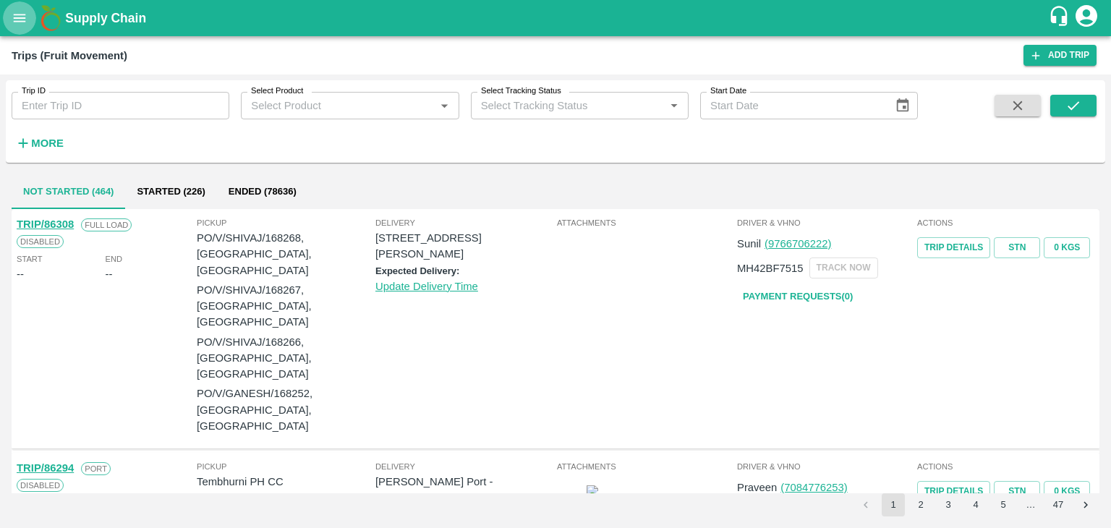
click at [12, 27] on button "open drawer" at bounding box center [19, 17] width 33 height 33
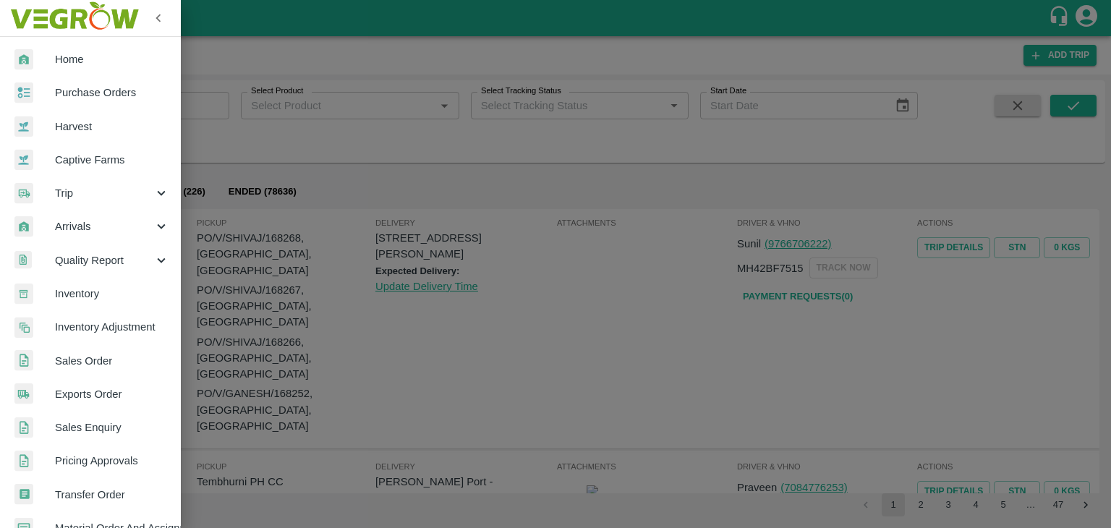
scroll to position [296, 0]
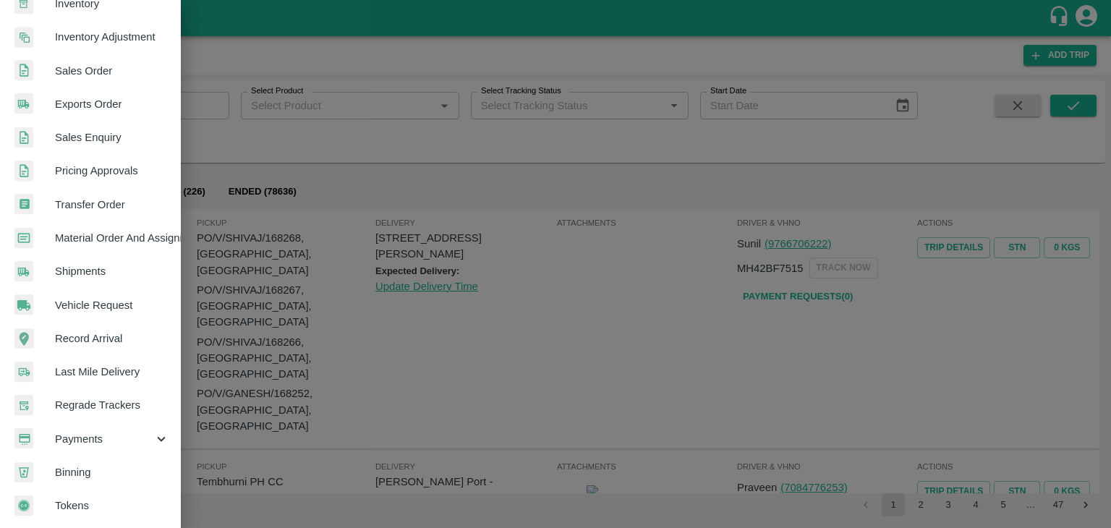
click at [75, 444] on div "Payments" at bounding box center [90, 438] width 181 height 33
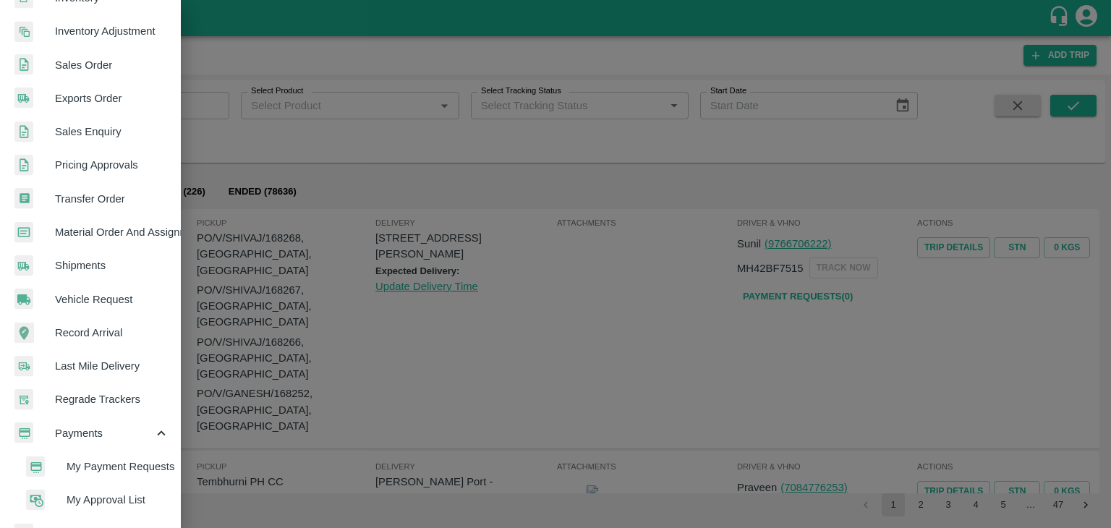
click at [127, 467] on span "My Payment Requests" at bounding box center [118, 466] width 103 height 16
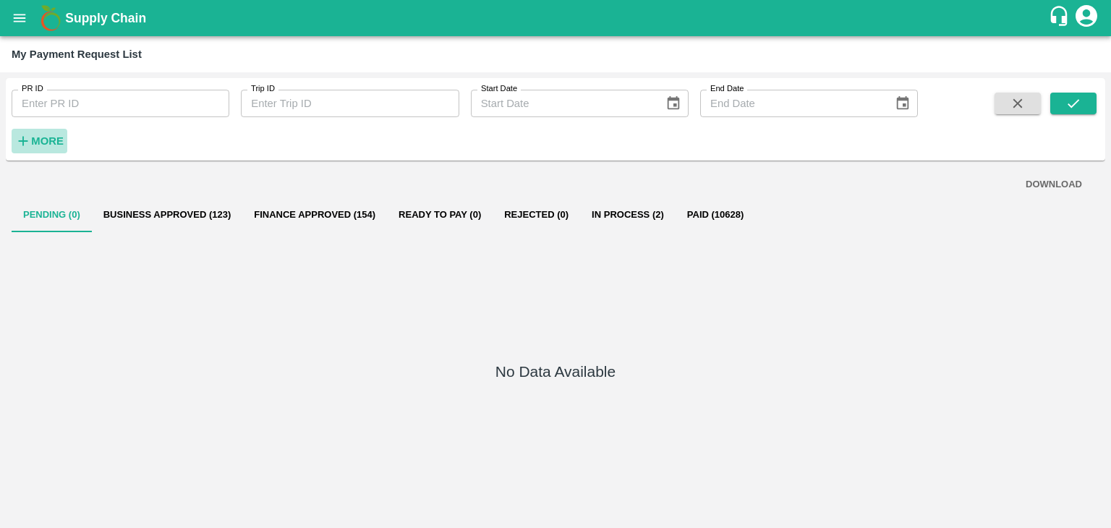
click at [46, 141] on strong "More" at bounding box center [47, 141] width 33 height 12
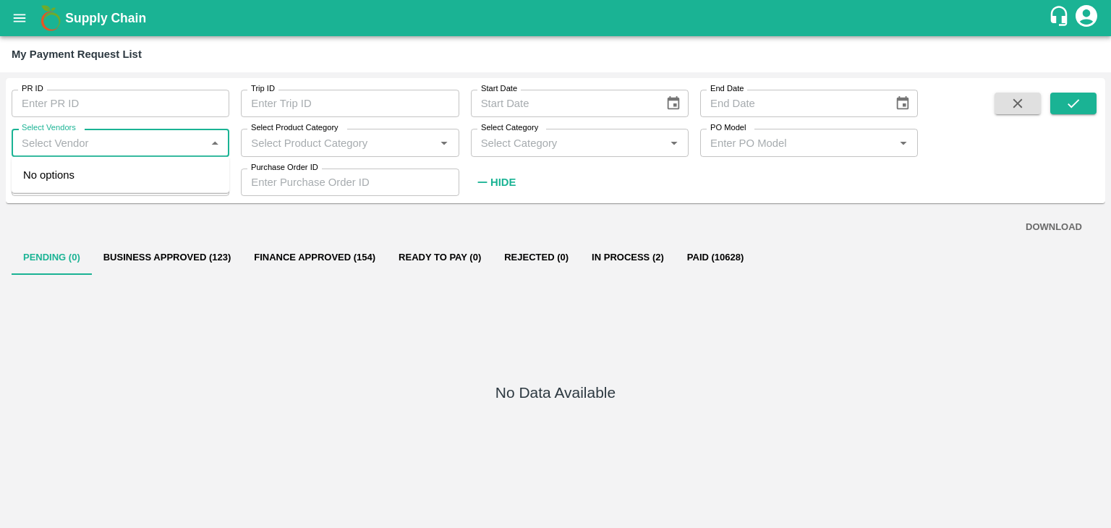
click at [86, 147] on input "Select Vendors" at bounding box center [108, 142] width 185 height 19
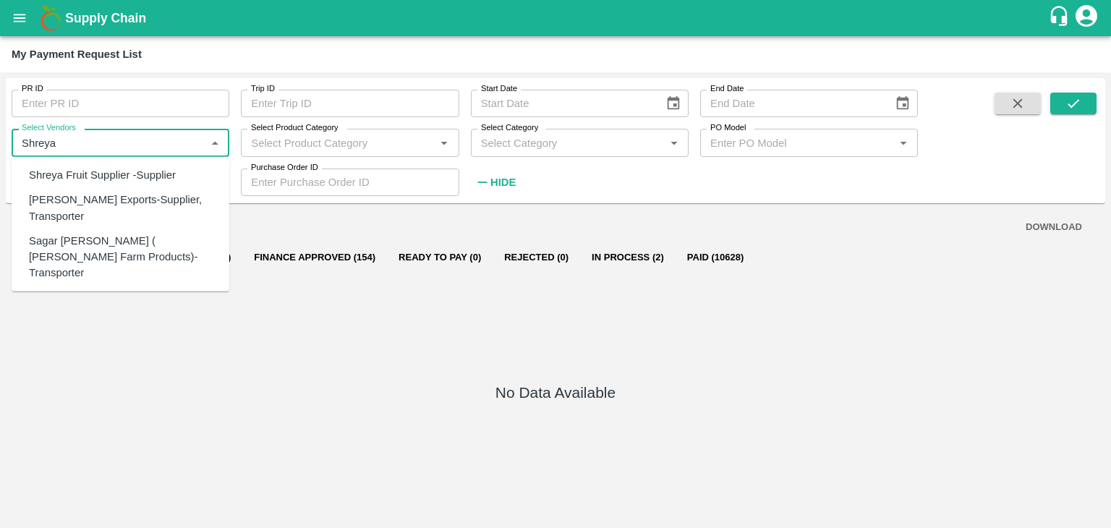
click at [101, 205] on div "Shreyansh Exports-Supplier, Transporter" at bounding box center [123, 208] width 189 height 33
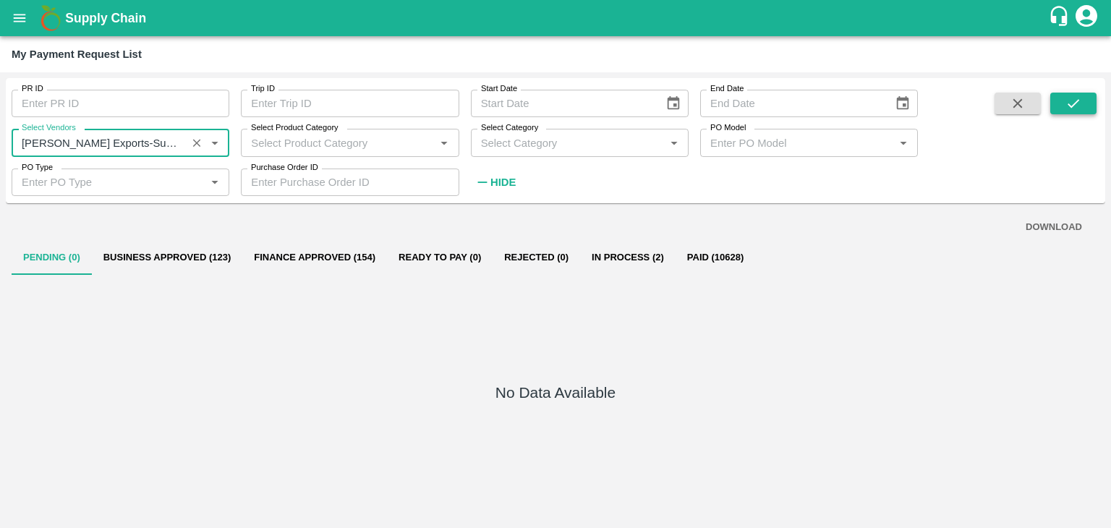
type input "Shreyansh Exports-Supplier, Transporter"
click at [1070, 93] on button "submit" at bounding box center [1073, 104] width 46 height 22
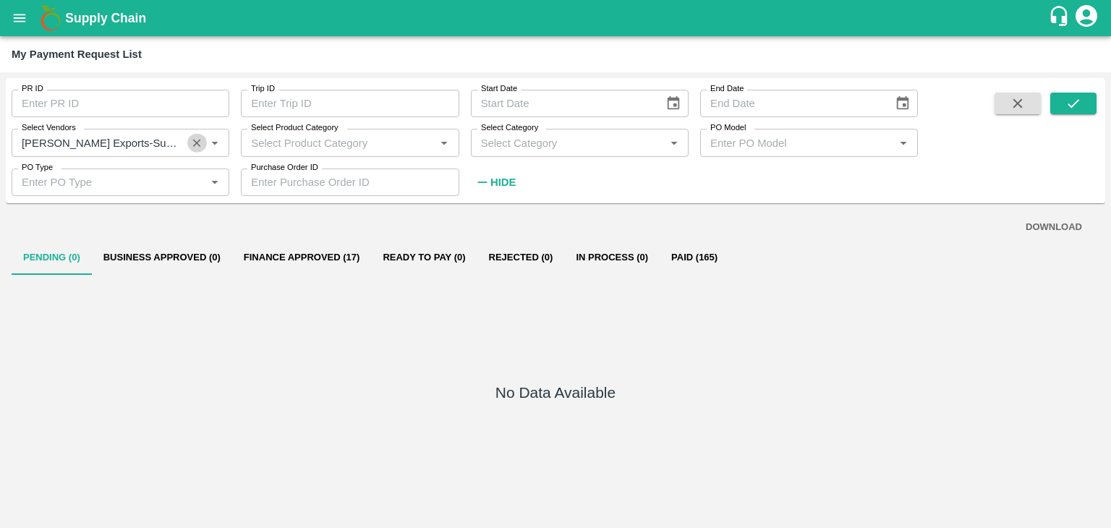
click at [192, 142] on icon "Clear" at bounding box center [197, 143] width 14 height 14
click at [1087, 102] on button "submit" at bounding box center [1073, 104] width 46 height 22
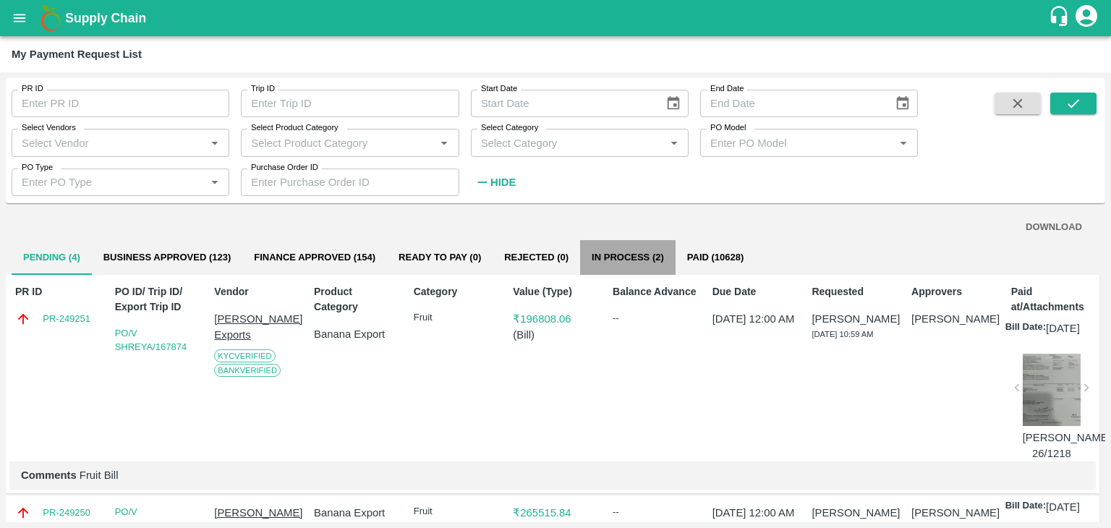
click at [643, 249] on button "In Process (2)" at bounding box center [627, 257] width 95 height 35
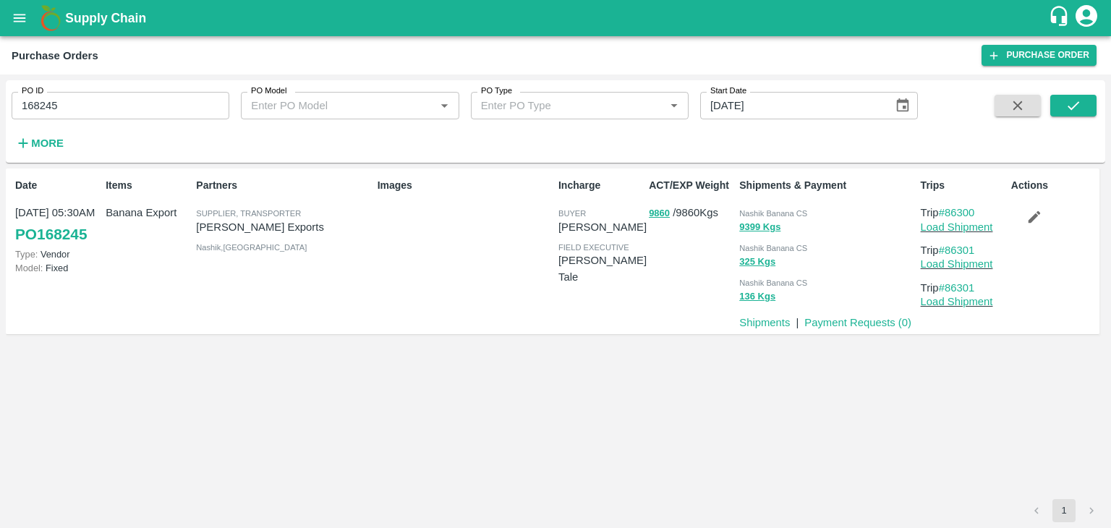
click at [101, 103] on input "168245" at bounding box center [121, 105] width 218 height 27
paste input "text"
click at [1086, 101] on button "submit" at bounding box center [1073, 106] width 46 height 22
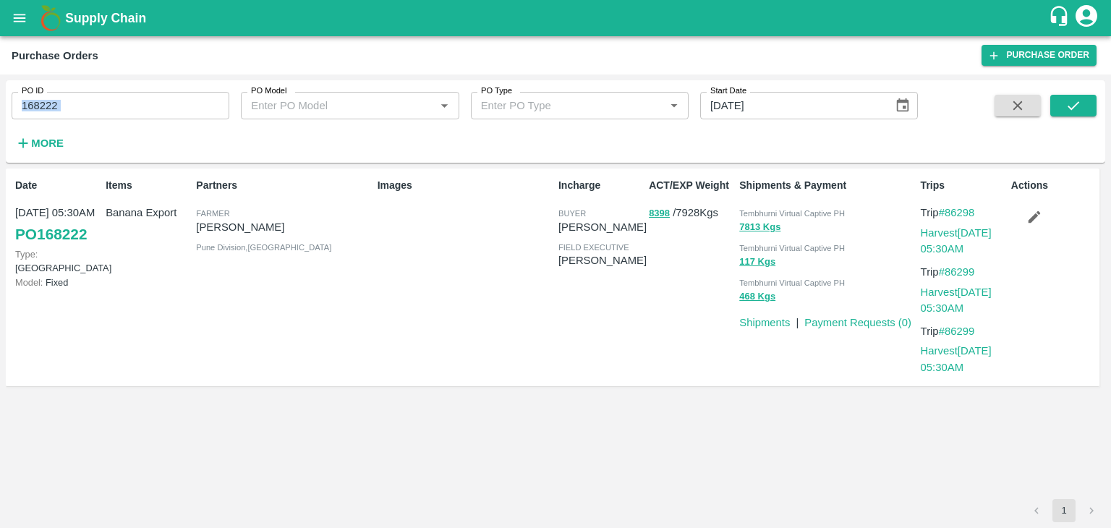
drag, startPoint x: 113, startPoint y: 126, endPoint x: 128, endPoint y: 116, distance: 17.9
click at [128, 116] on div "PO ID 168222 PO ID PO Model PO Model   * PO Type PO Type   * Start Date 08/08/2…" at bounding box center [459, 117] width 918 height 75
click at [128, 116] on input "168222" at bounding box center [121, 105] width 218 height 27
paste input "text"
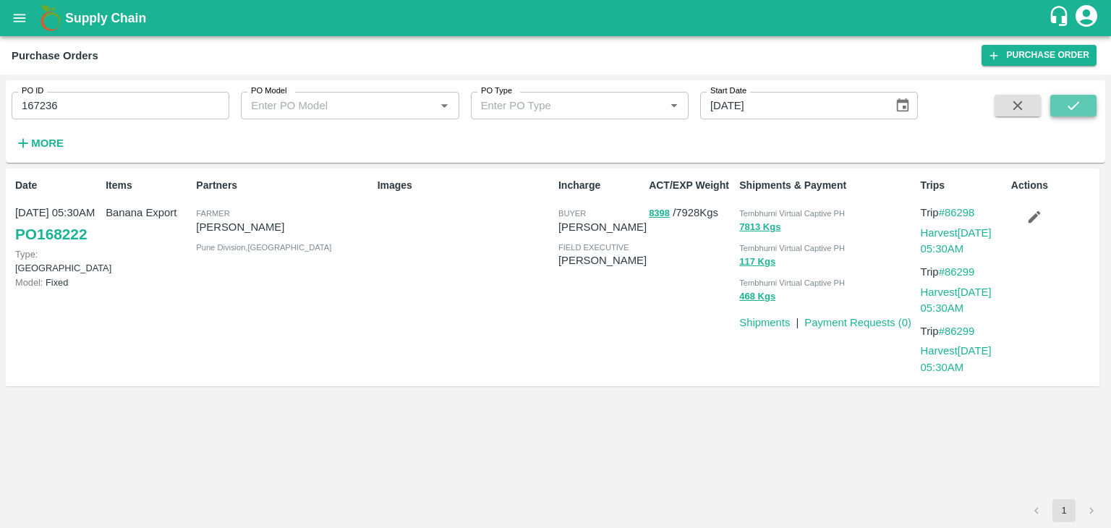
click at [1051, 100] on button "submit" at bounding box center [1073, 106] width 46 height 22
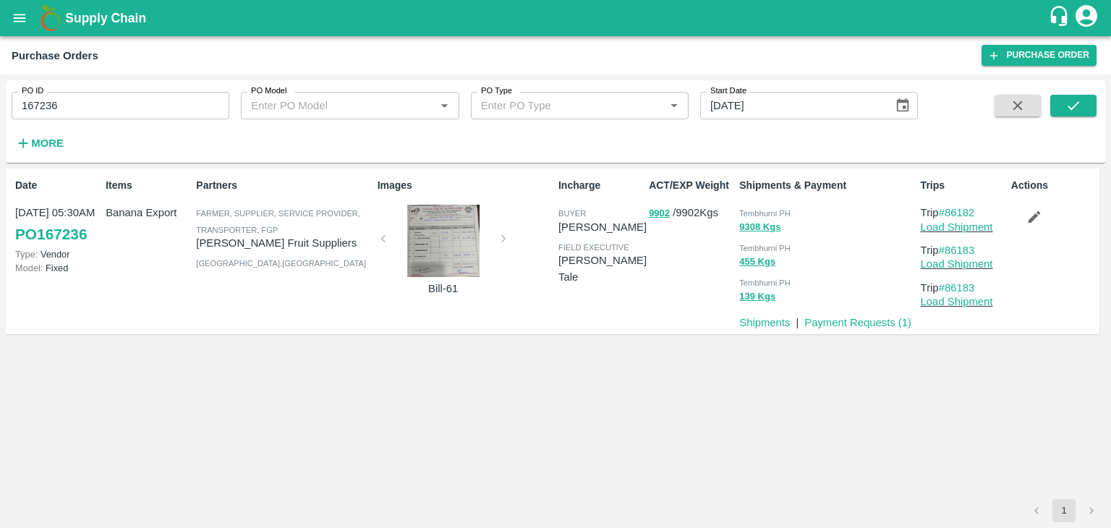
click at [105, 105] on input "167236" at bounding box center [121, 105] width 218 height 27
paste input "text"
type input "167841"
click at [1073, 104] on icon "submit" at bounding box center [1073, 106] width 16 height 16
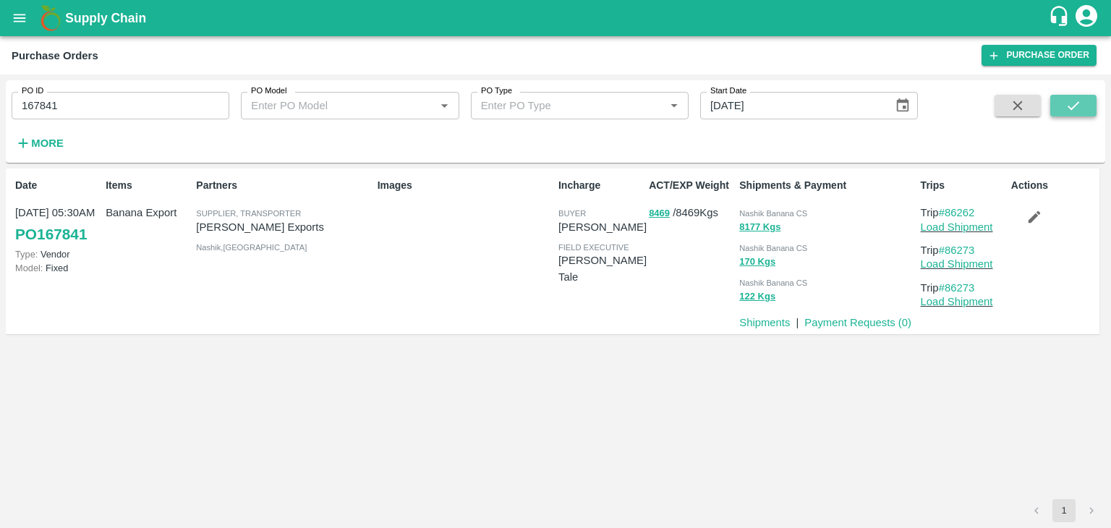
click at [1073, 104] on icon "submit" at bounding box center [1073, 106] width 16 height 16
click at [856, 317] on link "Payment Requests ( 0 )" at bounding box center [857, 323] width 107 height 12
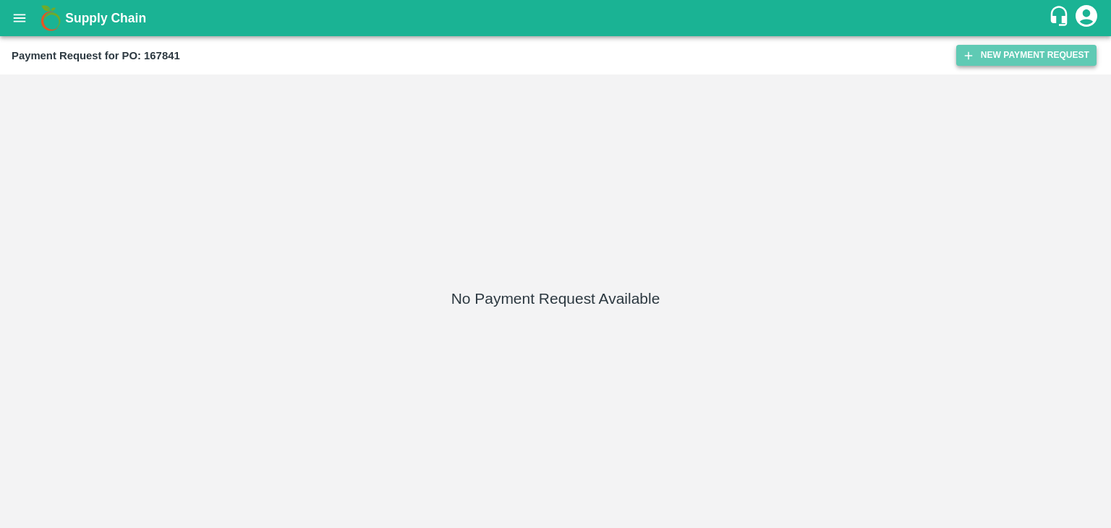
click at [1038, 60] on button "New Payment Request" at bounding box center [1026, 55] width 140 height 21
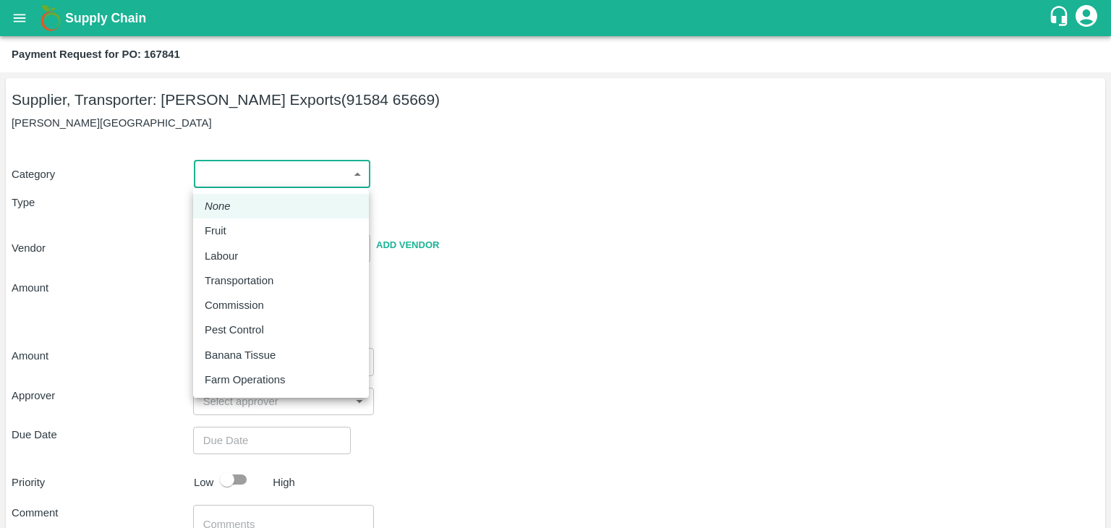
click at [216, 176] on body "Supply Chain Payment Request for PO: 167841 Supplier, Transporter: [PERSON_NAME…" at bounding box center [555, 264] width 1111 height 528
click at [238, 218] on li "None" at bounding box center [281, 206] width 176 height 25
drag, startPoint x: 226, startPoint y: 175, endPoint x: 242, endPoint y: 229, distance: 56.5
click at [242, 229] on body "Supply Chain Payment Request for PO: 167841 Supplier, Transporter: Shreyansh Ex…" at bounding box center [555, 264] width 1111 height 528
click at [242, 229] on div "Fruit" at bounding box center [281, 231] width 153 height 16
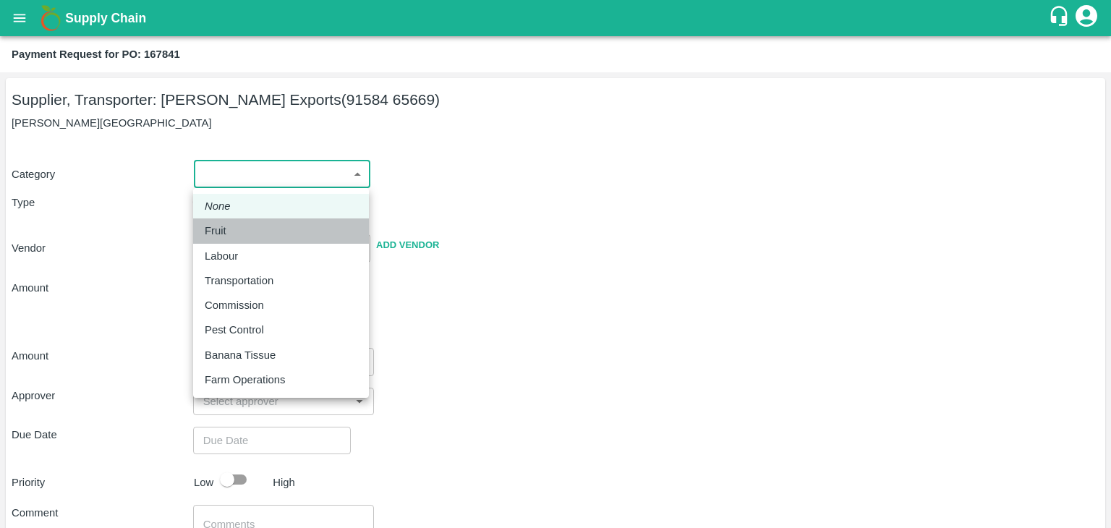
type input "1"
type input "[PERSON_NAME] Exports - 91584 65669(Supplier, Transporter)"
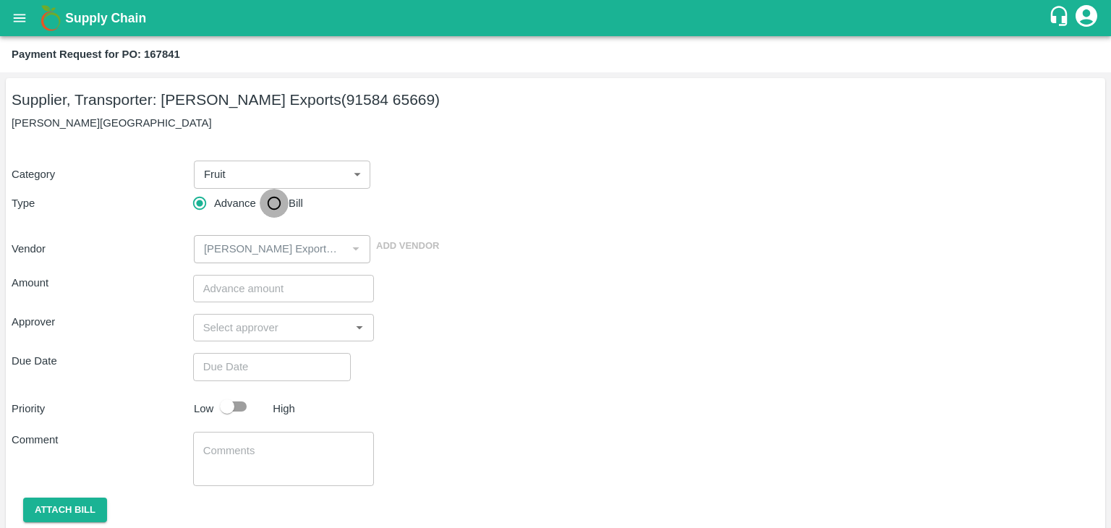
click at [278, 205] on input "Bill" at bounding box center [274, 203] width 29 height 29
radio input "true"
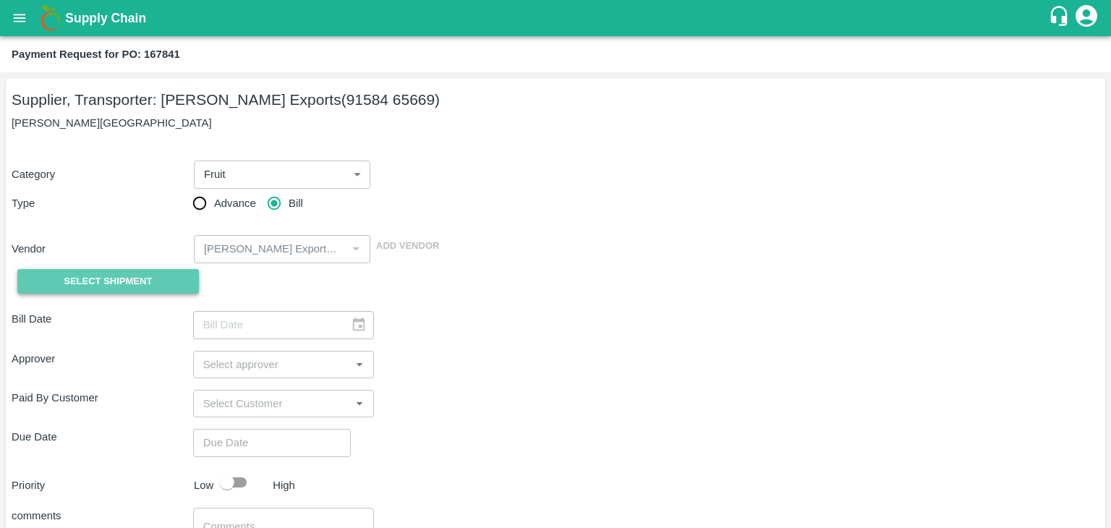
click at [121, 286] on span "Select Shipment" at bounding box center [108, 281] width 88 height 17
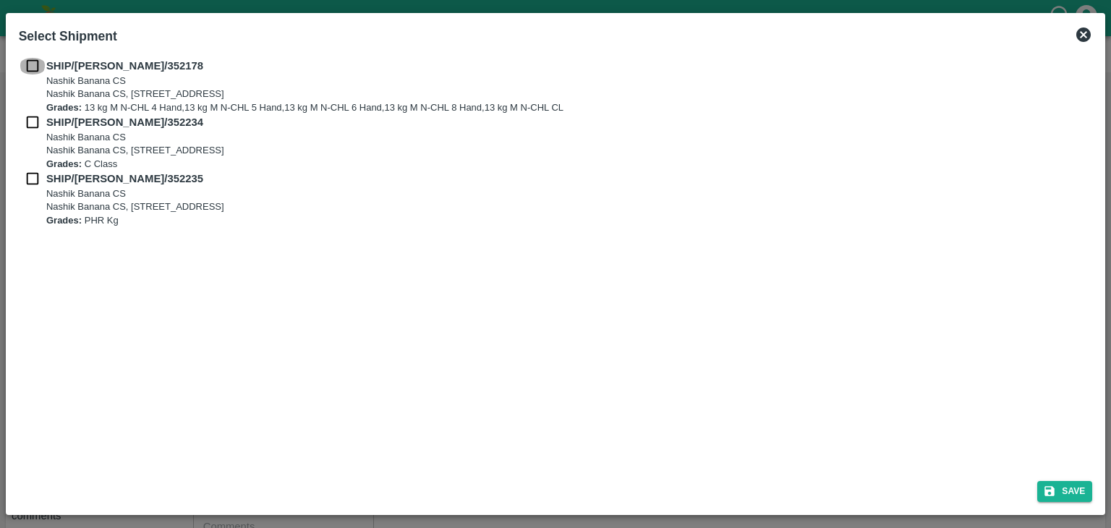
click at [33, 64] on input "checkbox" at bounding box center [32, 66] width 27 height 16
checkbox input "true"
click at [30, 114] on input "checkbox" at bounding box center [32, 122] width 27 height 16
checkbox input "true"
click at [29, 185] on input "checkbox" at bounding box center [32, 179] width 27 height 16
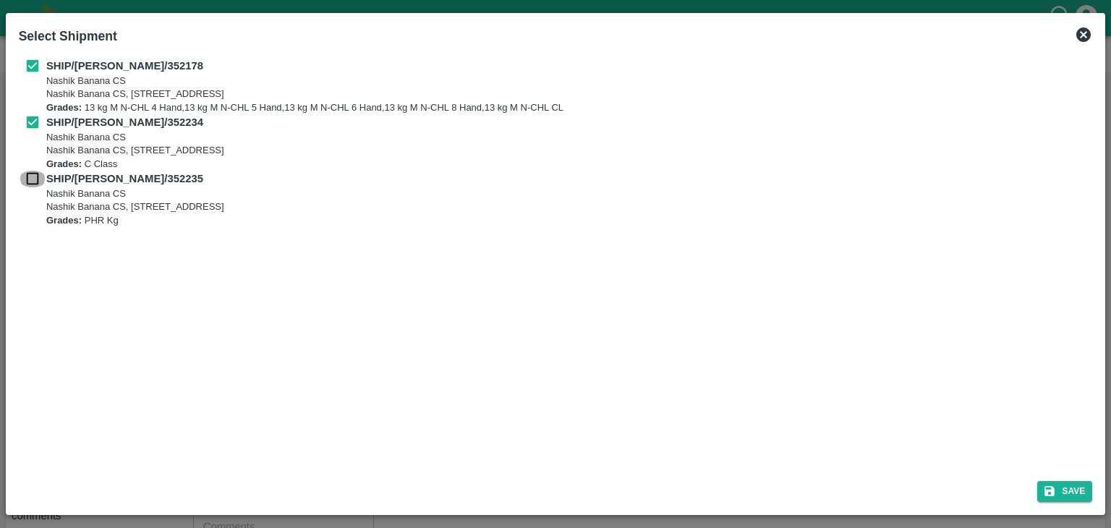
checkbox input "true"
click at [1082, 492] on button "Save" at bounding box center [1064, 491] width 55 height 21
type input "[DATE]"
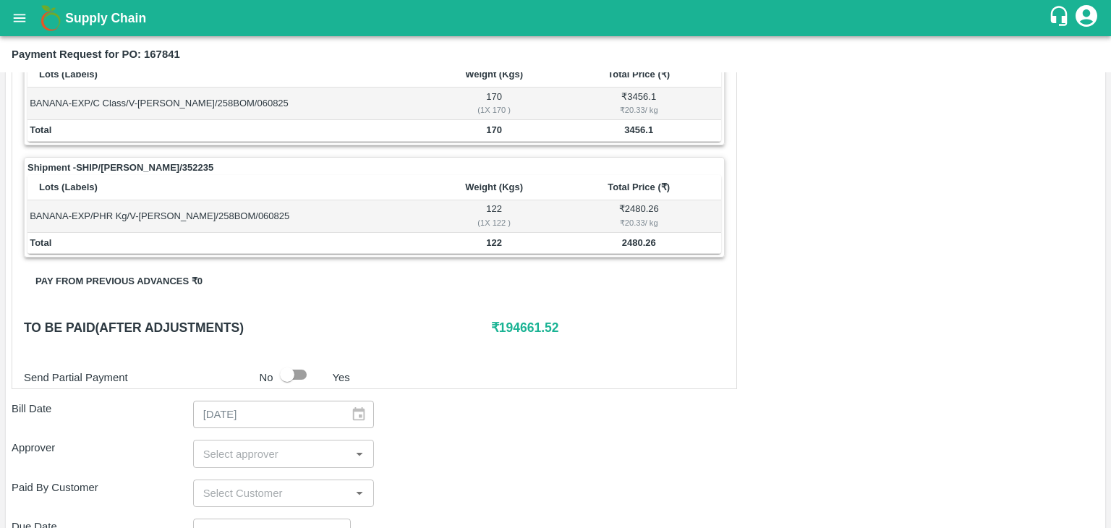
scroll to position [709, 0]
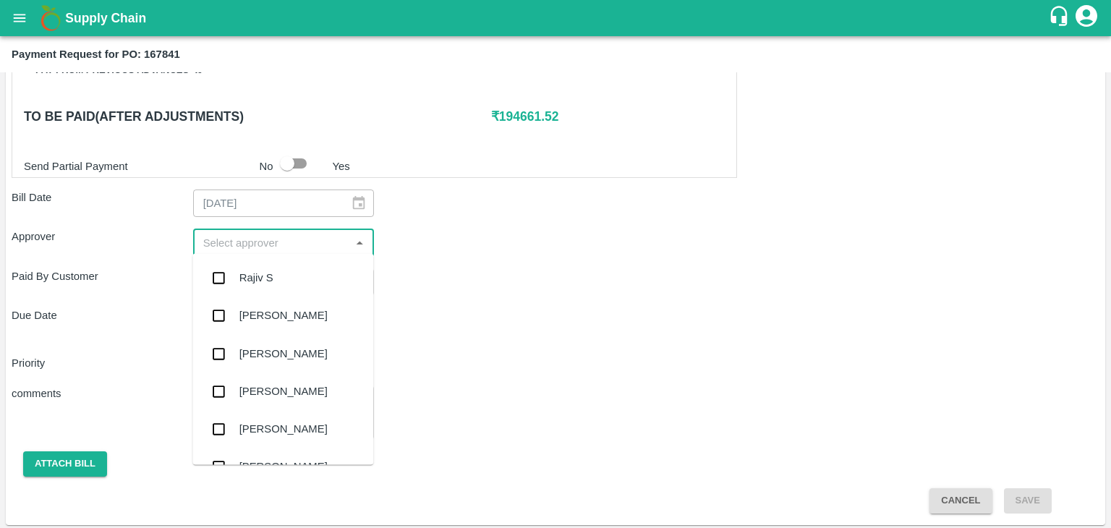
click at [247, 235] on input "input" at bounding box center [271, 242] width 149 height 19
type input "Ajit"
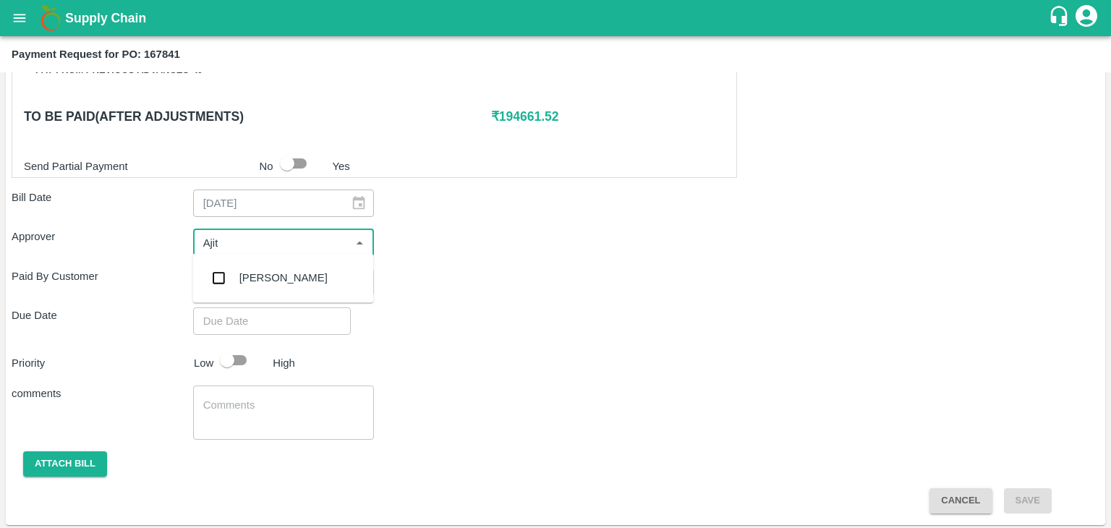
click at [268, 280] on div "[PERSON_NAME]" at bounding box center [283, 278] width 88 height 16
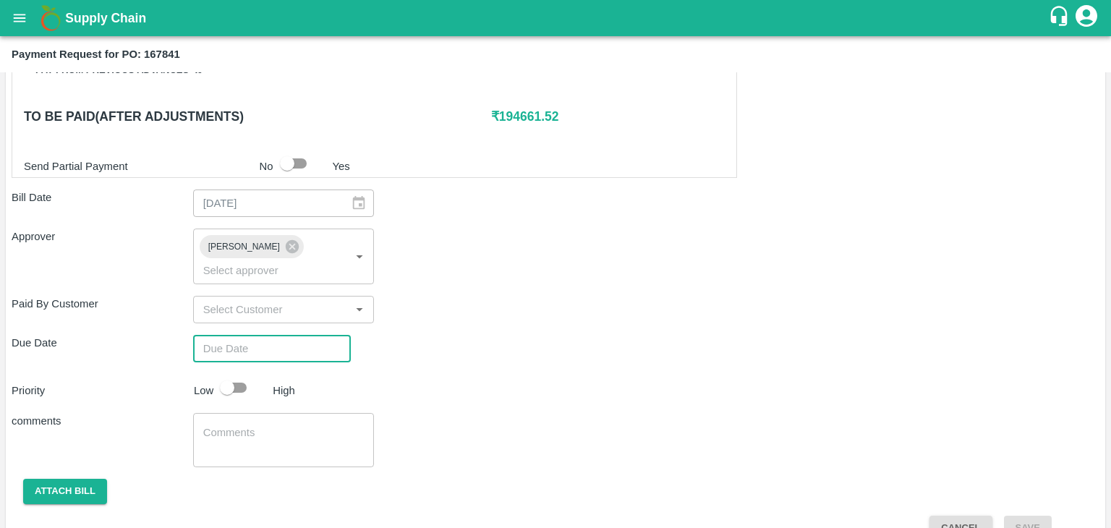
type input "DD/MM/YYYY hh:mm aa"
click at [291, 335] on input "DD/MM/YYYY hh:mm aa" at bounding box center [266, 348] width 147 height 27
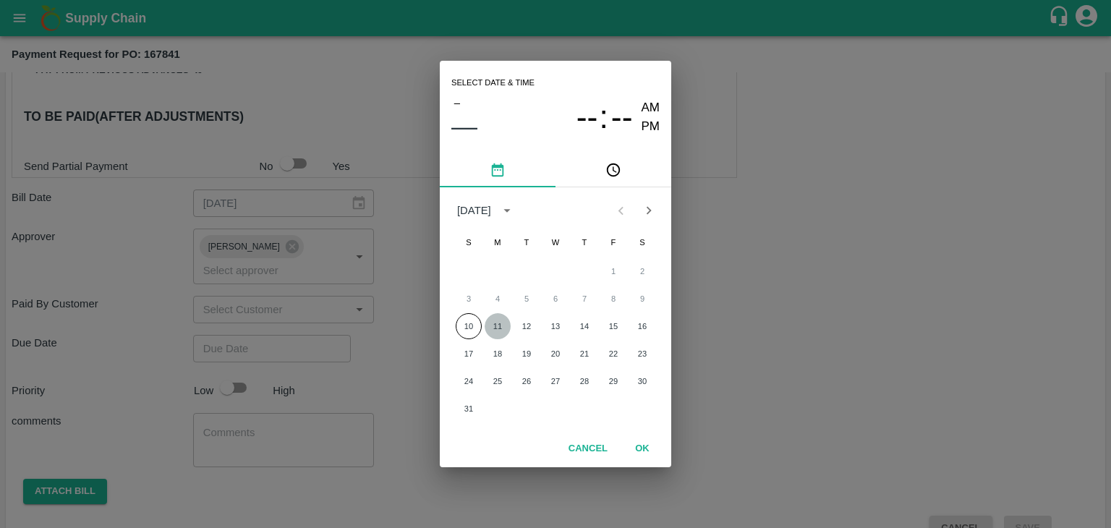
click at [496, 325] on button "11" at bounding box center [497, 326] width 26 height 26
type input "[DATE] 12:00 AM"
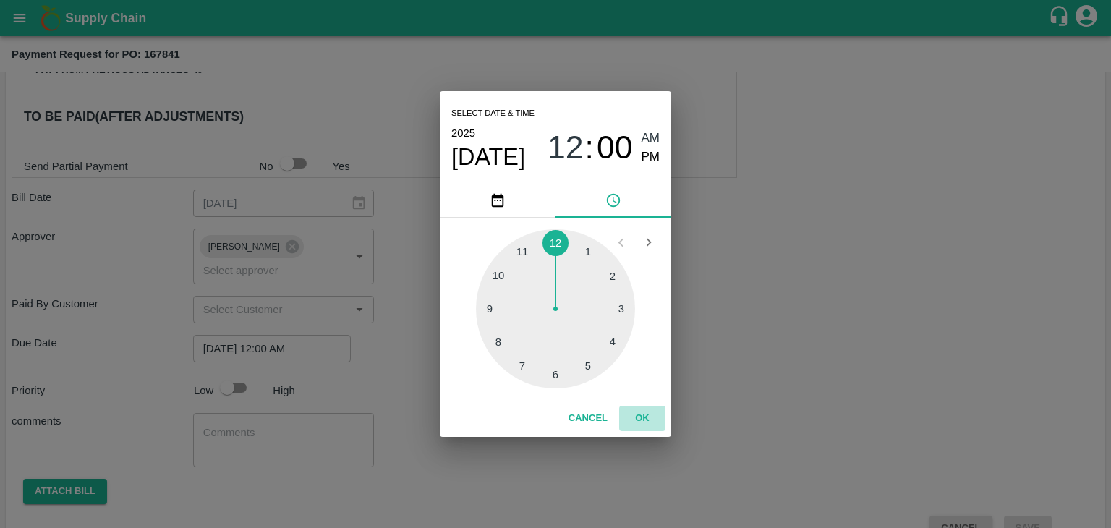
click at [644, 413] on button "OK" at bounding box center [642, 418] width 46 height 25
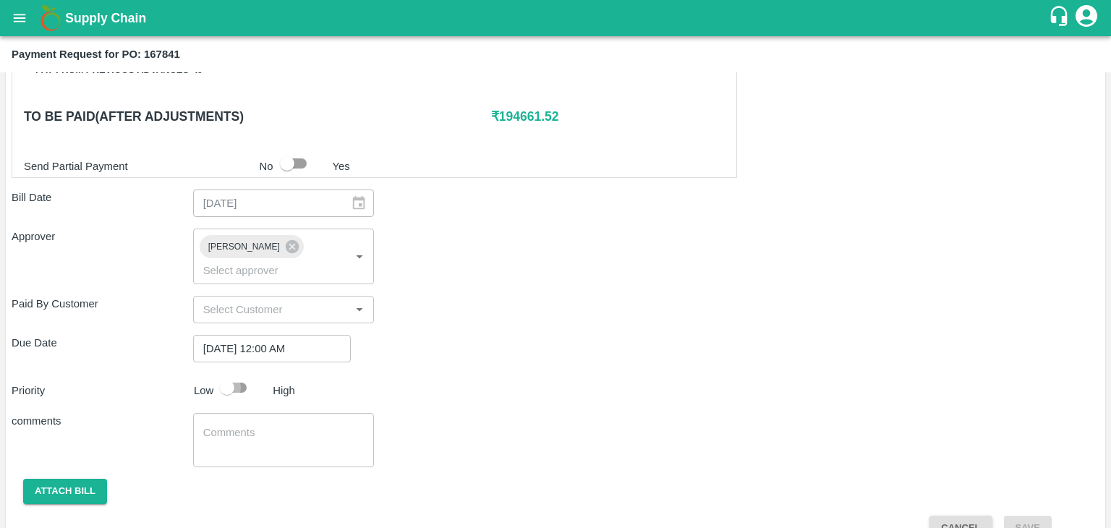
click at [244, 374] on input "checkbox" at bounding box center [227, 387] width 82 height 27
checkbox input "true"
click at [260, 425] on textarea at bounding box center [283, 440] width 161 height 30
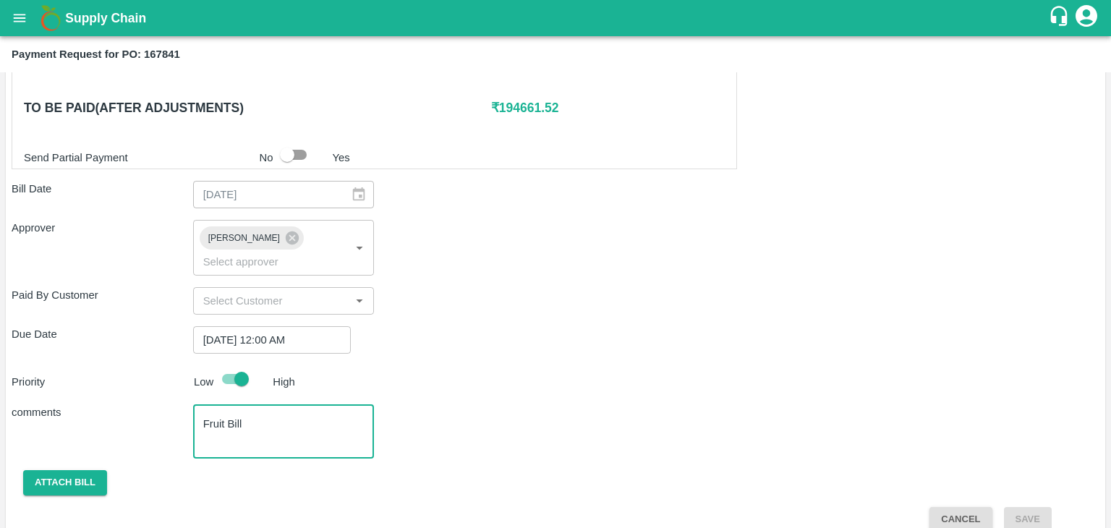
type textarea "Fruit Bill"
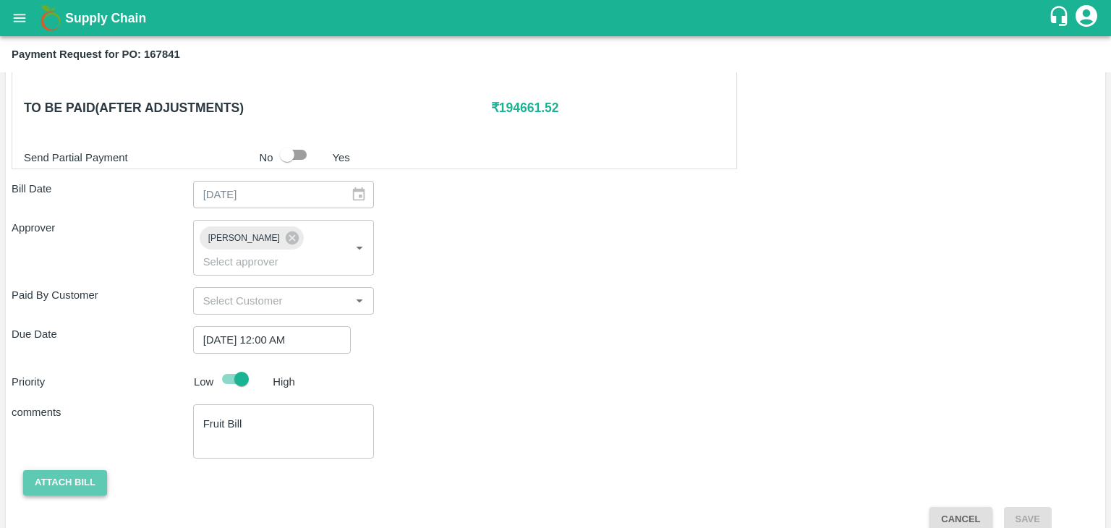
click at [47, 470] on button "Attach bill" at bounding box center [65, 482] width 84 height 25
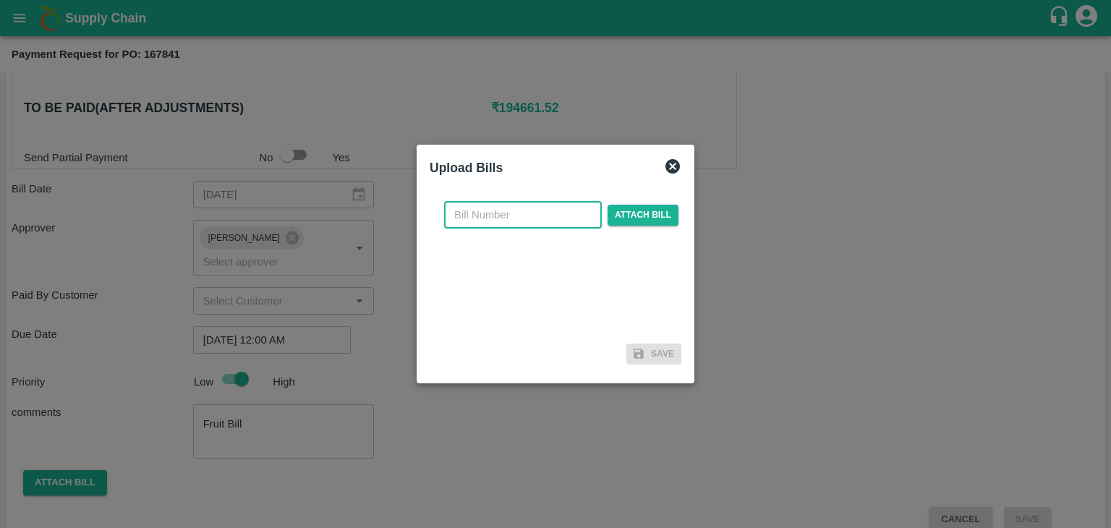
click at [508, 215] on input "text" at bounding box center [523, 214] width 158 height 27
click at [548, 214] on input "SE/25-26/971" at bounding box center [523, 214] width 158 height 27
type input "SE/25-26/1217"
click at [648, 212] on span "Attach bill" at bounding box center [642, 215] width 71 height 21
click at [0, 0] on input "Attach bill" at bounding box center [0, 0] width 0 height 0
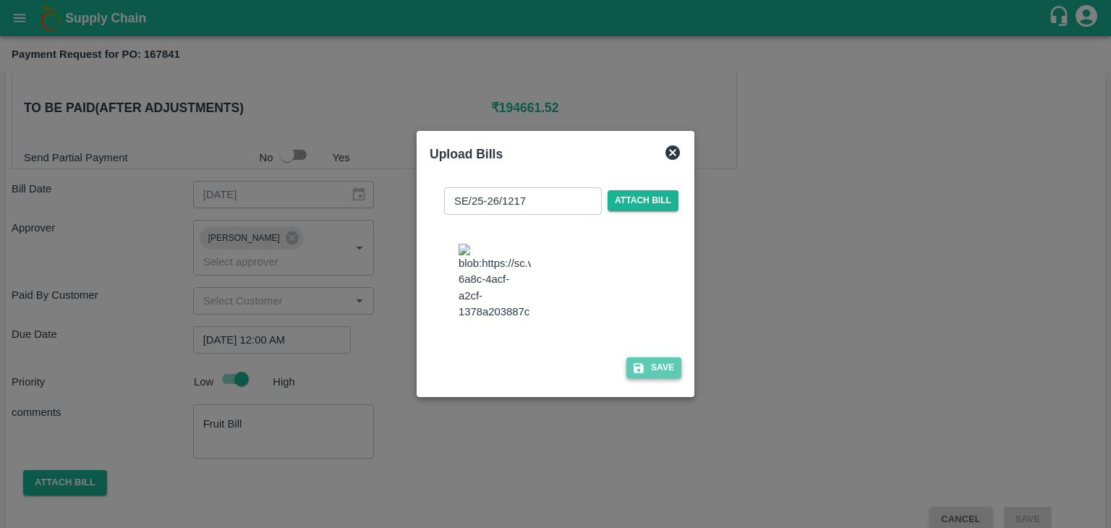
click at [646, 378] on button "Save" at bounding box center [653, 367] width 55 height 21
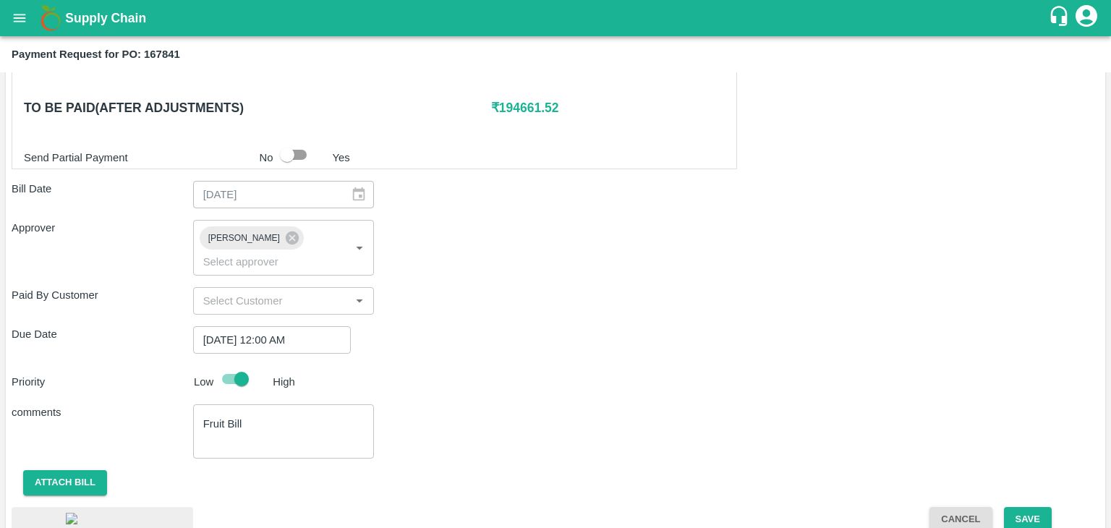
scroll to position [816, 0]
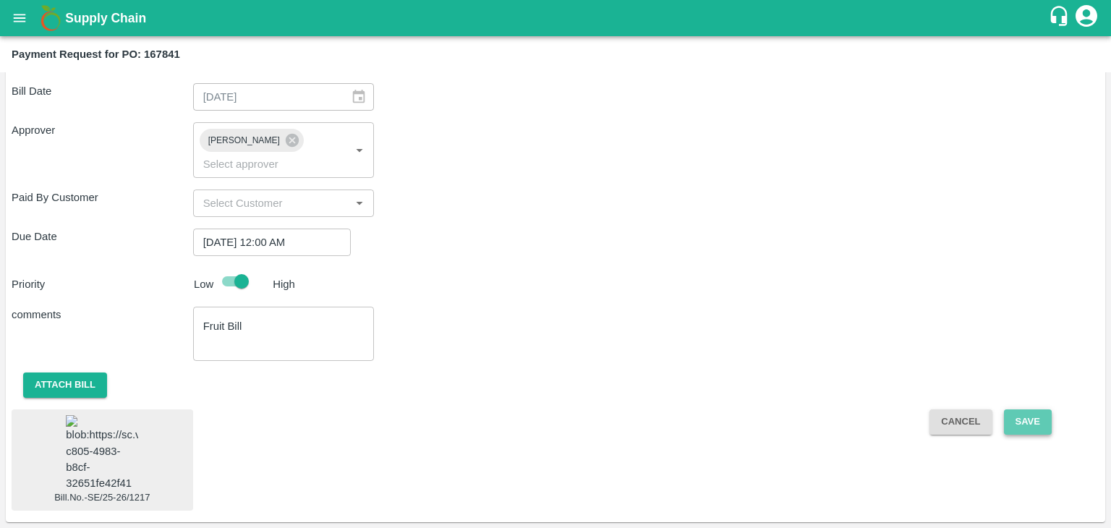
click at [1029, 409] on button "Save" at bounding box center [1028, 421] width 48 height 25
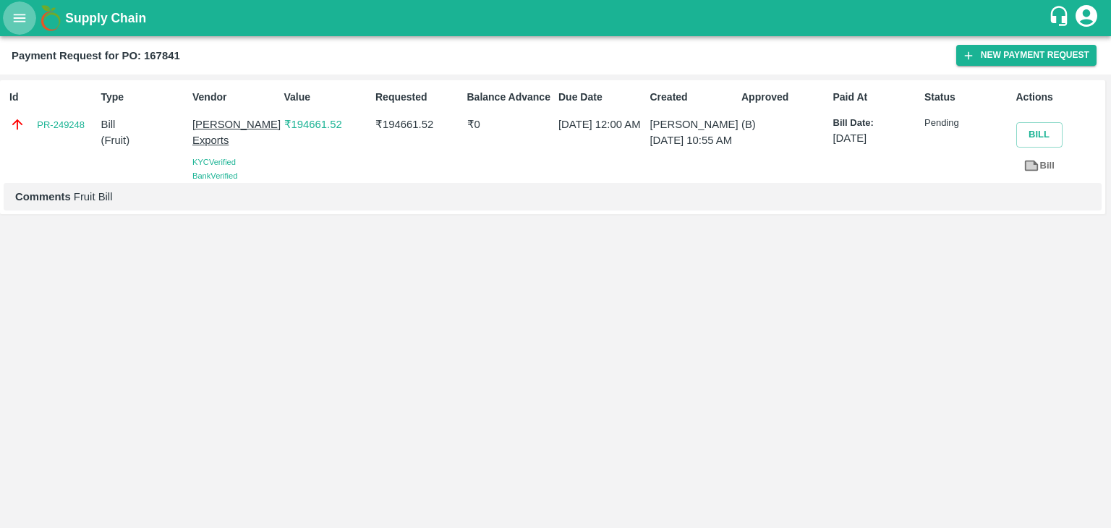
click at [15, 13] on icon "open drawer" at bounding box center [20, 18] width 16 height 16
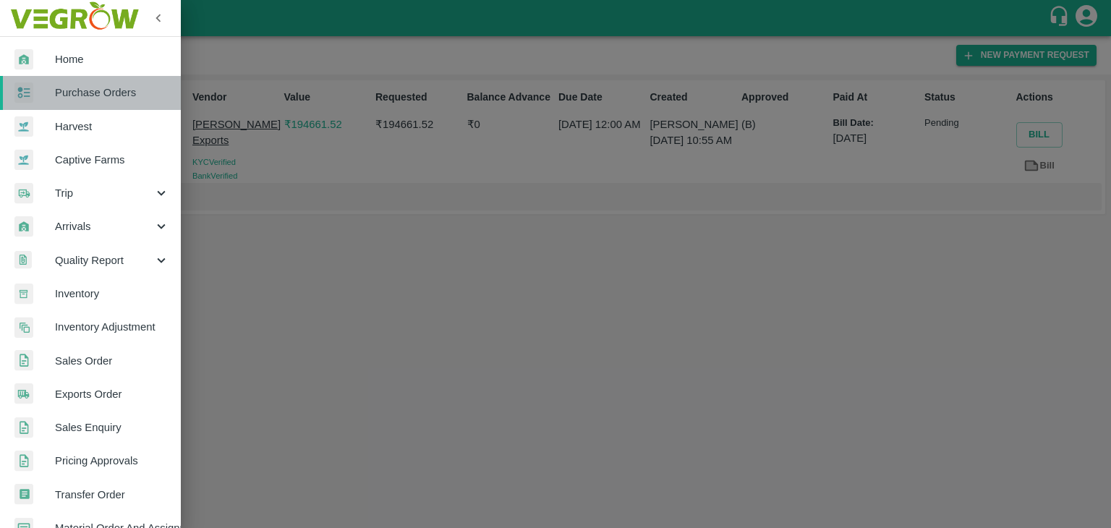
click at [124, 101] on link "Purchase Orders" at bounding box center [90, 92] width 181 height 33
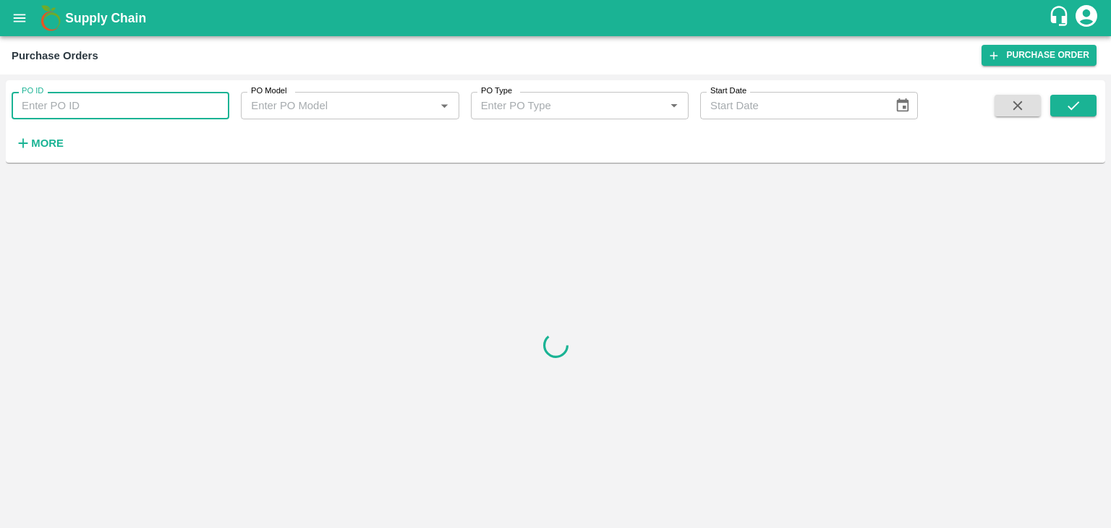
click at [158, 105] on input "PO ID" at bounding box center [121, 105] width 218 height 27
paste input "167839"
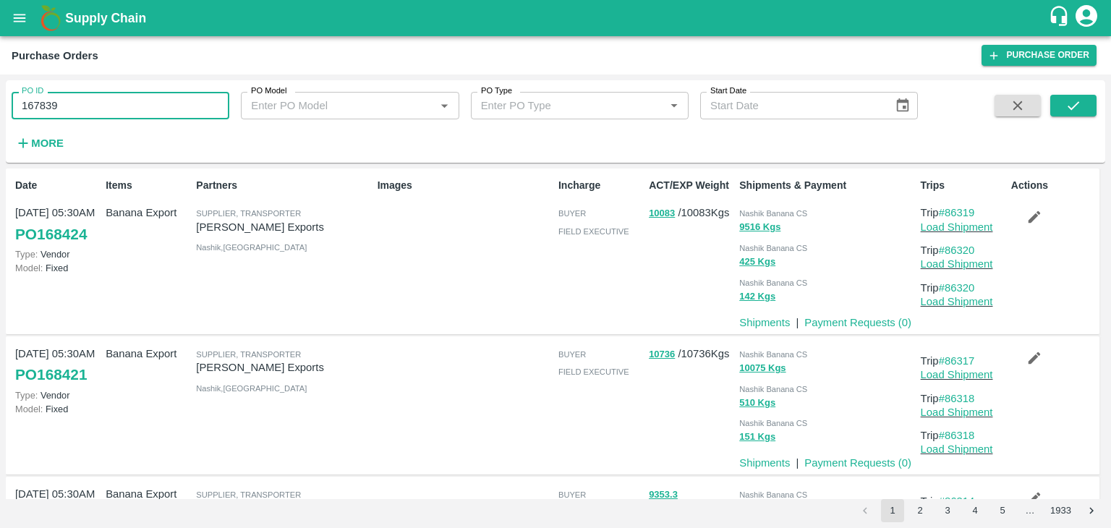
type input "167839"
click at [1096, 108] on div "PO ID 167839 PO ID PO Model PO Model   * PO Type PO Type   * Start Date Start D…" at bounding box center [555, 121] width 1099 height 71
click at [1085, 107] on button "submit" at bounding box center [1073, 106] width 46 height 22
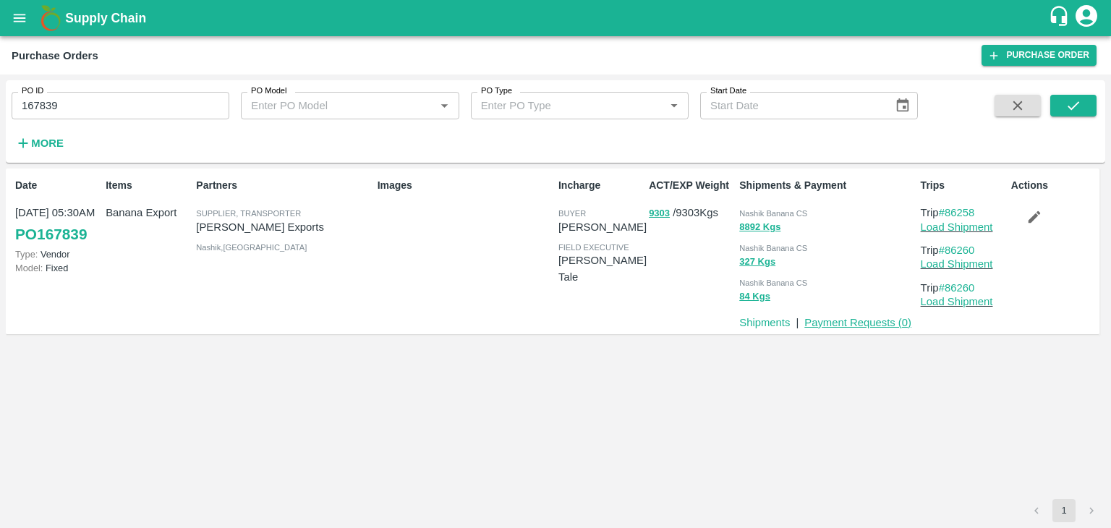
click at [864, 322] on link "Payment Requests ( 0 )" at bounding box center [857, 323] width 107 height 12
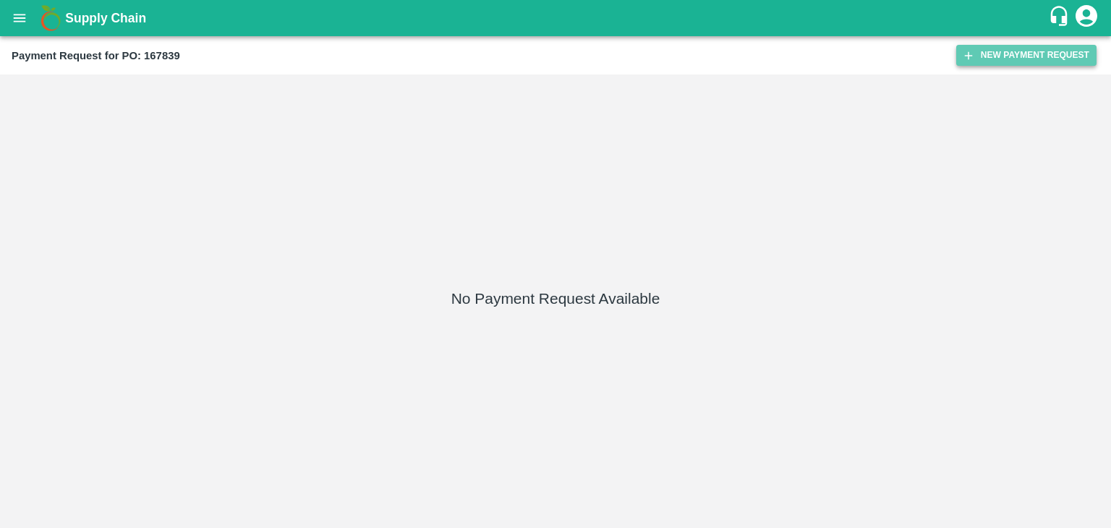
click at [1025, 64] on button "New Payment Request" at bounding box center [1026, 55] width 140 height 21
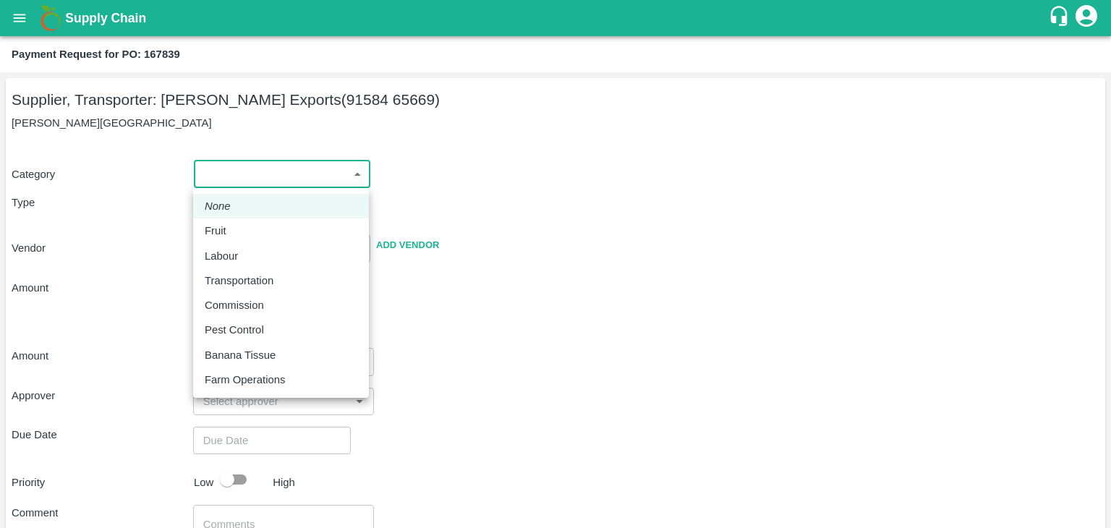
drag, startPoint x: 218, startPoint y: 180, endPoint x: 262, endPoint y: 238, distance: 72.7
click at [262, 238] on body "Supply Chain Payment Request for PO: 167839 Supplier, Transporter: Shreyansh Ex…" at bounding box center [555, 264] width 1111 height 528
click at [262, 238] on div "Fruit" at bounding box center [281, 231] width 153 height 16
type input "1"
type input "[PERSON_NAME] Exports - 91584 65669(Supplier, Transporter)"
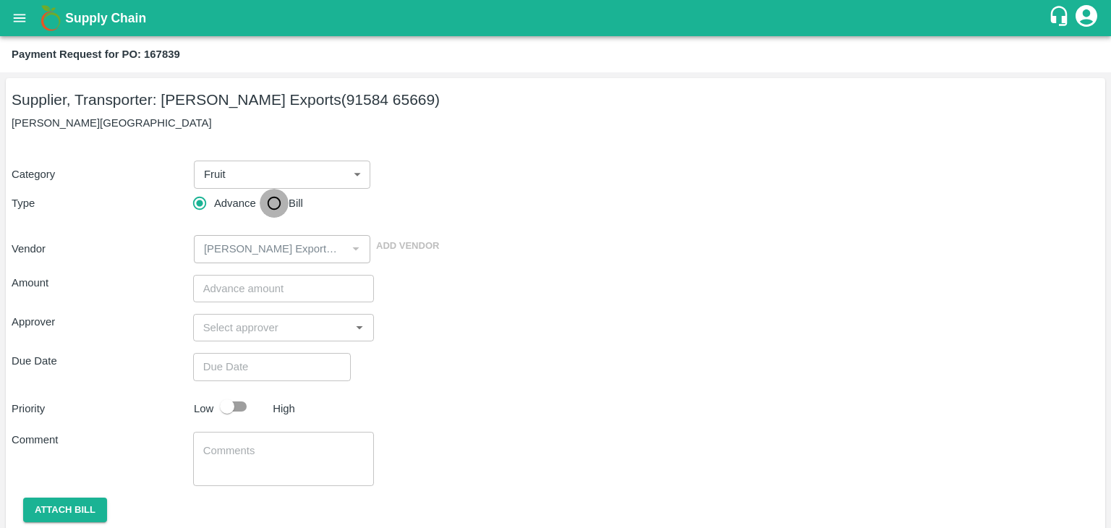
click at [283, 211] on input "Bill" at bounding box center [274, 203] width 29 height 29
radio input "true"
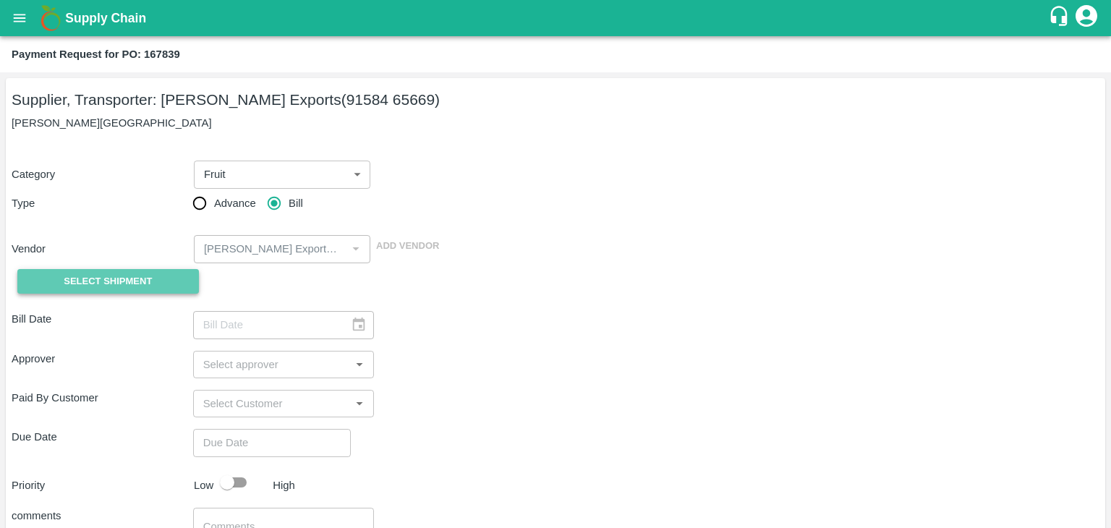
click at [135, 273] on span "Select Shipment" at bounding box center [108, 281] width 88 height 17
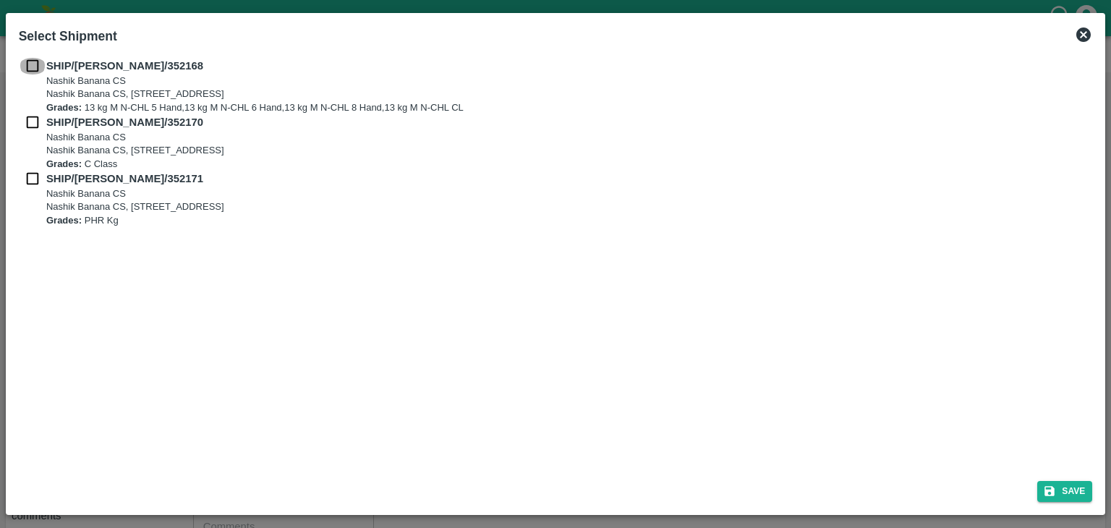
click at [29, 64] on input "checkbox" at bounding box center [32, 66] width 27 height 16
checkbox input "true"
click at [30, 117] on input "checkbox" at bounding box center [32, 122] width 27 height 16
checkbox input "true"
click at [31, 177] on input "checkbox" at bounding box center [32, 179] width 27 height 16
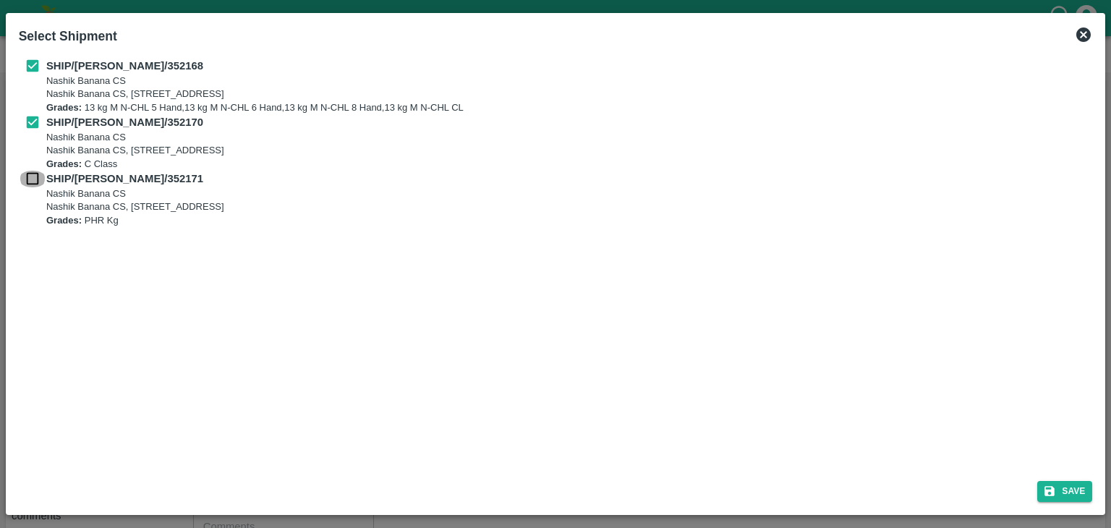
checkbox input "true"
click at [1082, 493] on button "Save" at bounding box center [1064, 491] width 55 height 21
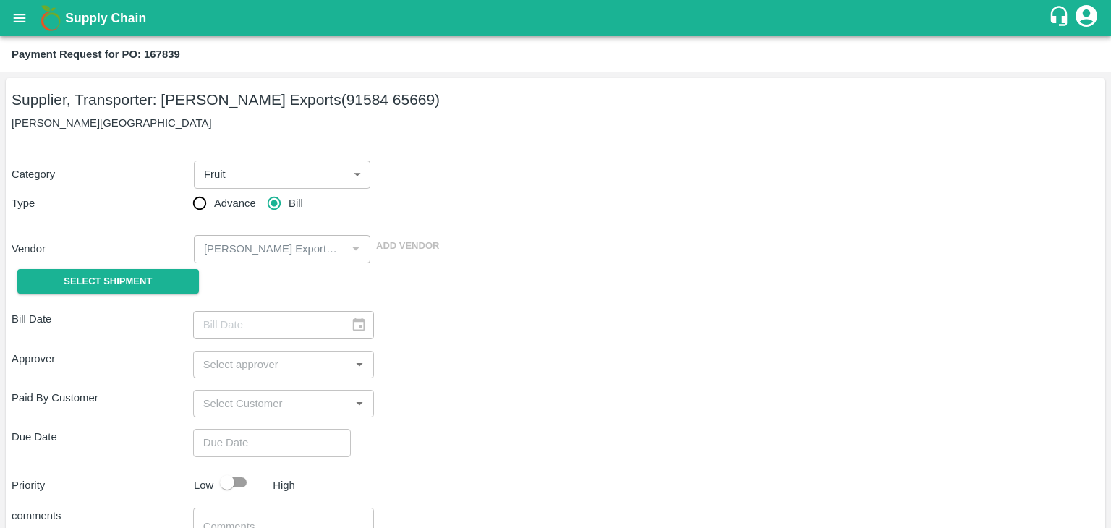
type input "[DATE]"
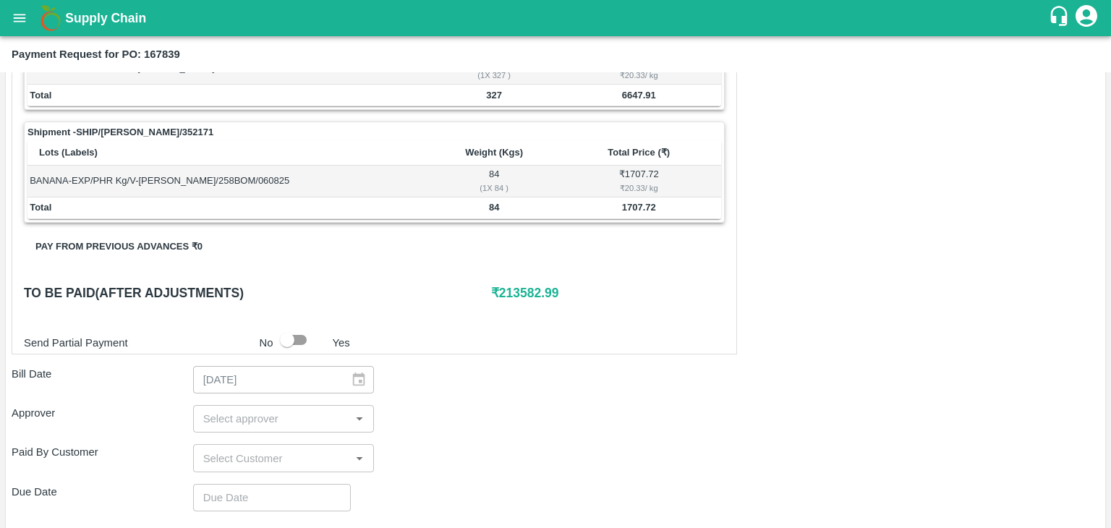
scroll to position [677, 0]
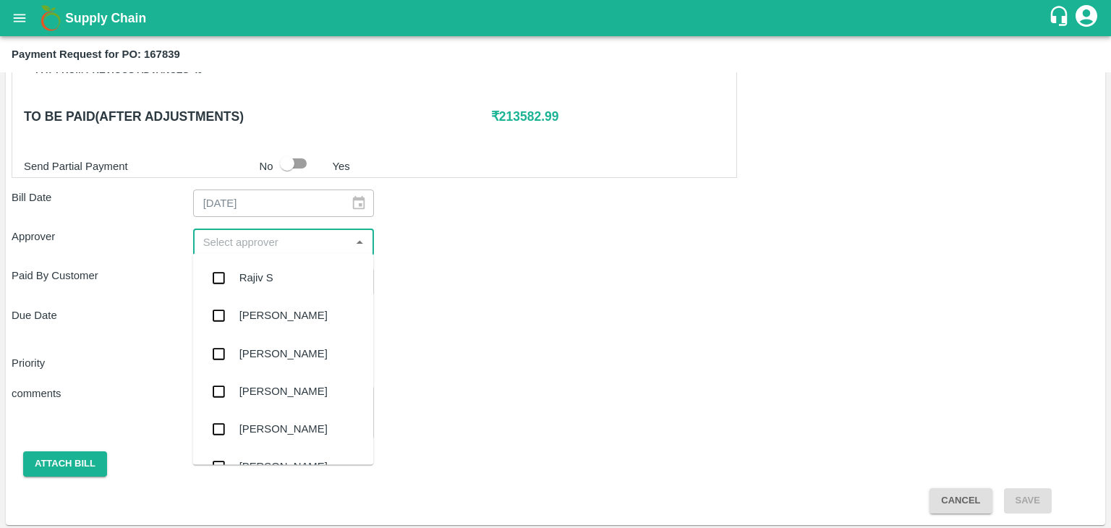
click at [320, 244] on input "input" at bounding box center [271, 242] width 149 height 19
type input "Ajit"
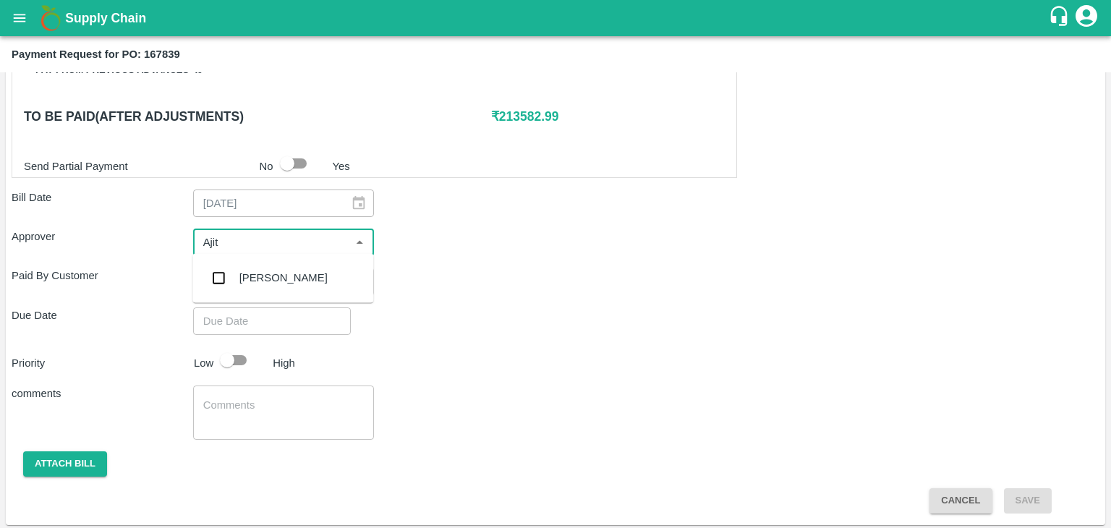
drag, startPoint x: 299, startPoint y: 257, endPoint x: 277, endPoint y: 273, distance: 26.9
click at [277, 273] on ul "[PERSON_NAME]" at bounding box center [282, 277] width 181 height 49
click at [277, 273] on div "[PERSON_NAME]" at bounding box center [283, 278] width 88 height 16
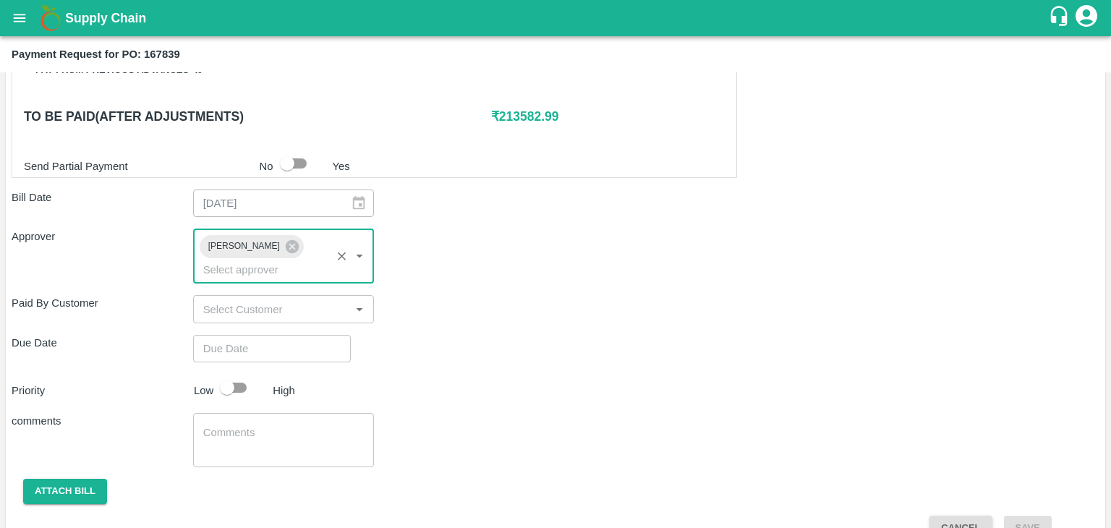
type input "DD/MM/YYYY hh:mm aa"
click at [282, 335] on input "DD/MM/YYYY hh:mm aa" at bounding box center [266, 348] width 147 height 27
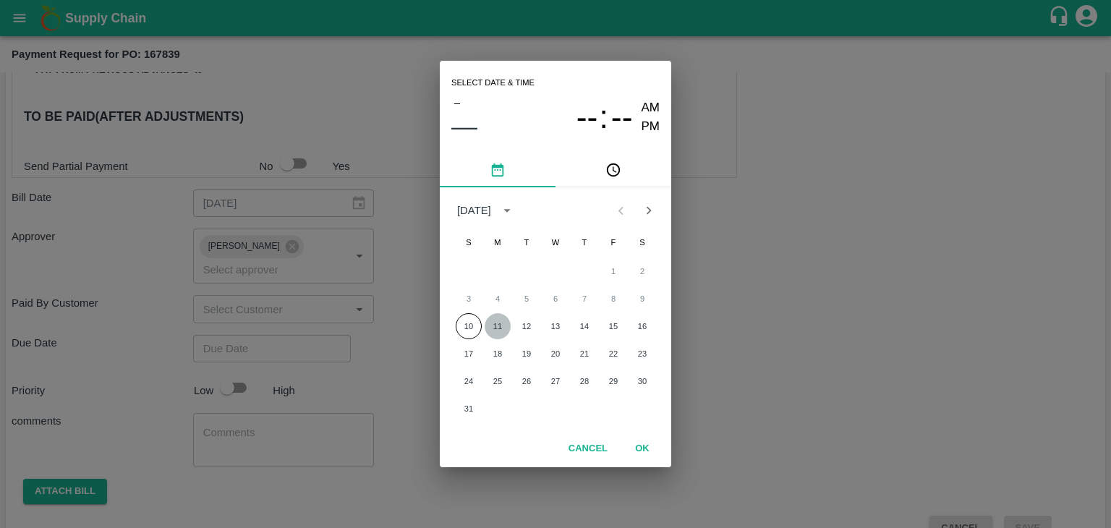
click at [497, 319] on button "11" at bounding box center [497, 326] width 26 height 26
type input "[DATE] 12:00 AM"
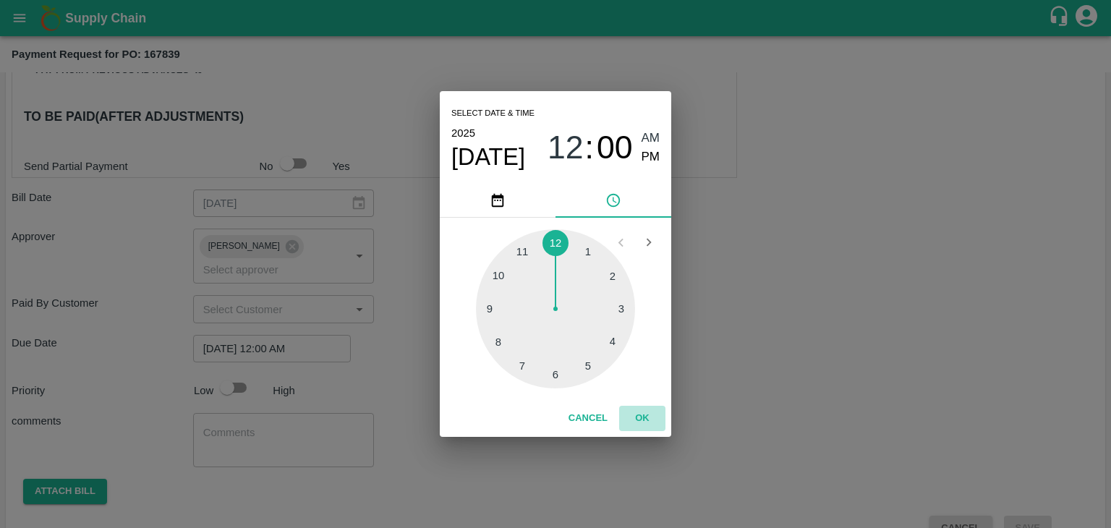
click at [633, 414] on button "OK" at bounding box center [642, 418] width 46 height 25
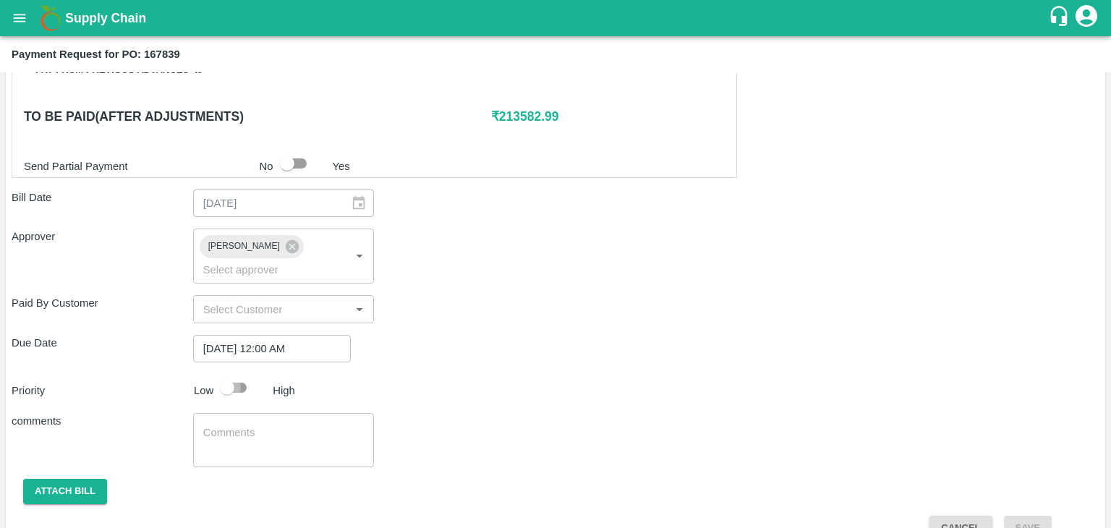
click at [236, 374] on input "checkbox" at bounding box center [227, 387] width 82 height 27
checkbox input "true"
click at [274, 425] on textarea at bounding box center [283, 440] width 161 height 30
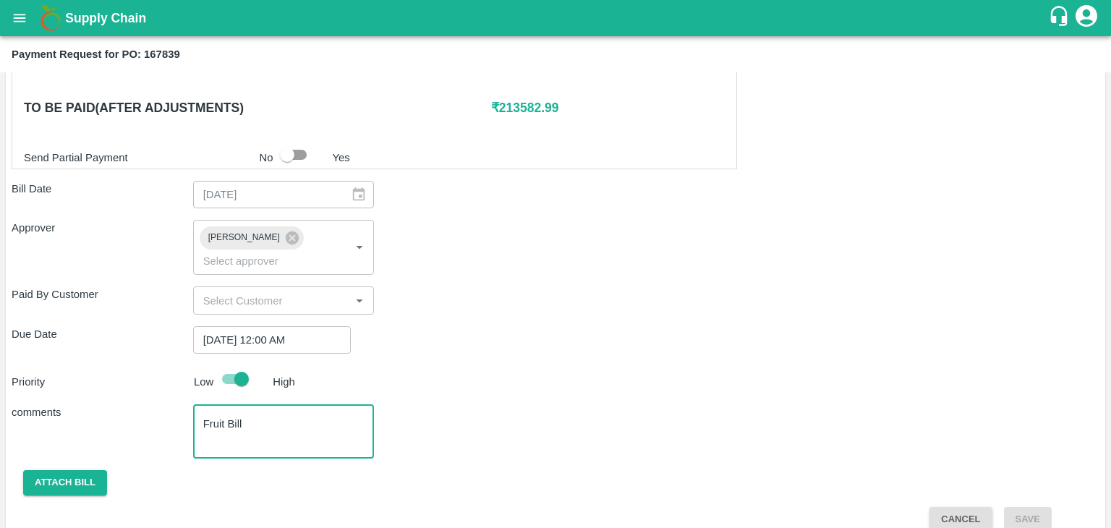
type textarea "Fruit Bill"
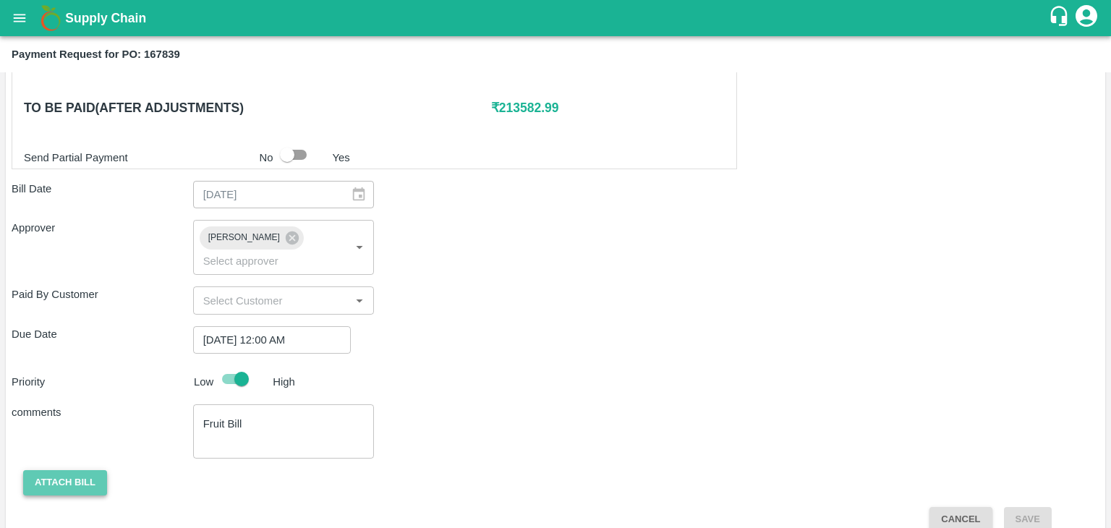
click at [55, 470] on button "Attach bill" at bounding box center [65, 482] width 84 height 25
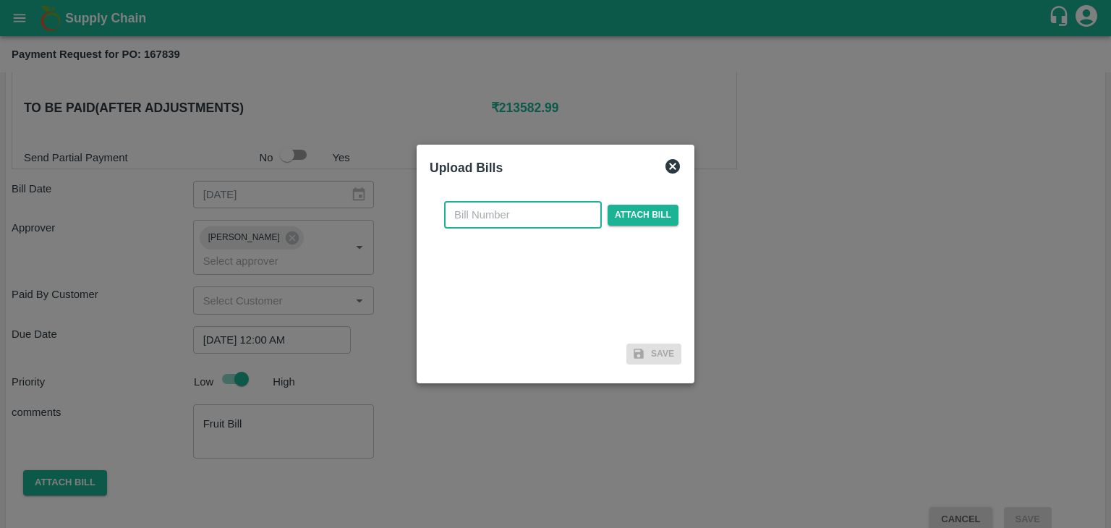
click at [536, 213] on input "text" at bounding box center [523, 214] width 158 height 27
click at [519, 222] on input "SE" at bounding box center [523, 214] width 158 height 27
click at [545, 210] on input "SE/25-26/971" at bounding box center [523, 214] width 158 height 27
type input "SE/25-26/1215"
click at [638, 218] on span "Attach bill" at bounding box center [642, 215] width 71 height 21
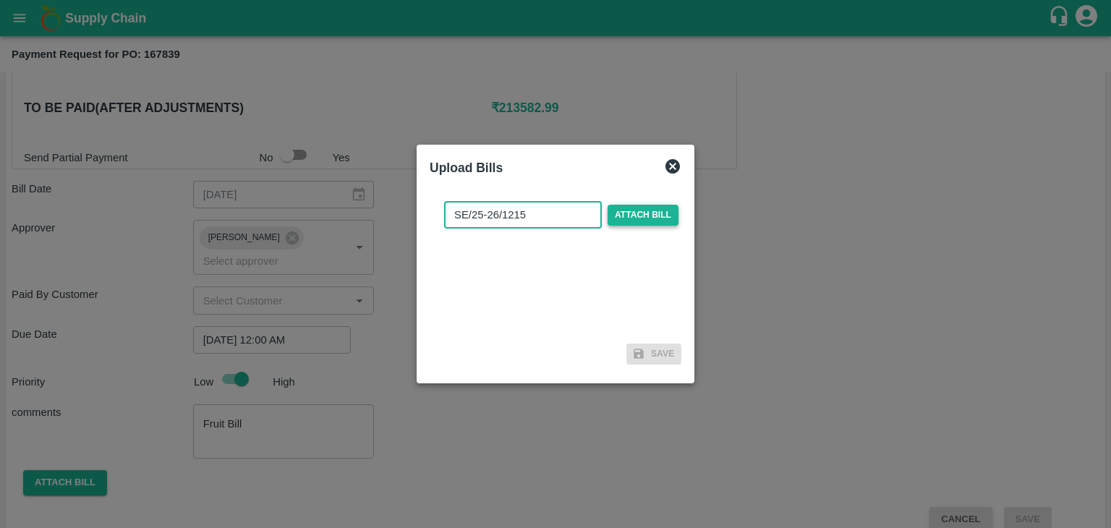
click at [0, 0] on input "Attach bill" at bounding box center [0, 0] width 0 height 0
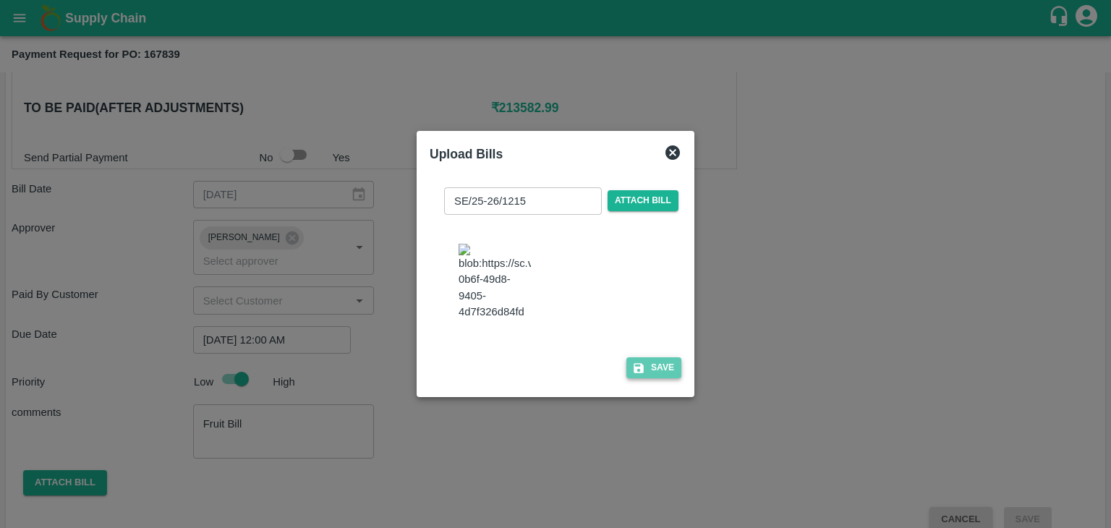
click at [646, 378] on button "Save" at bounding box center [653, 367] width 55 height 21
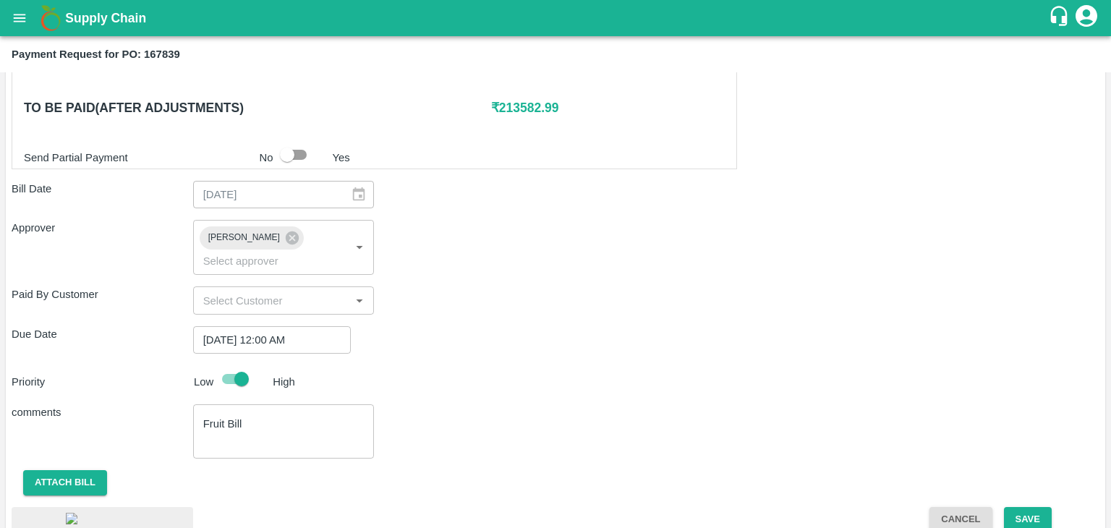
scroll to position [784, 0]
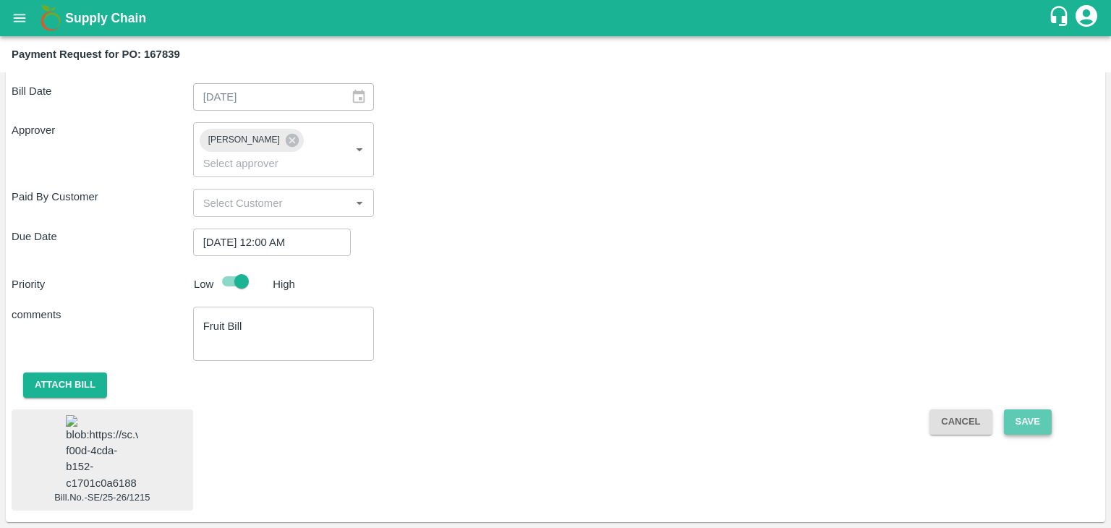
click at [1039, 409] on button "Save" at bounding box center [1028, 421] width 48 height 25
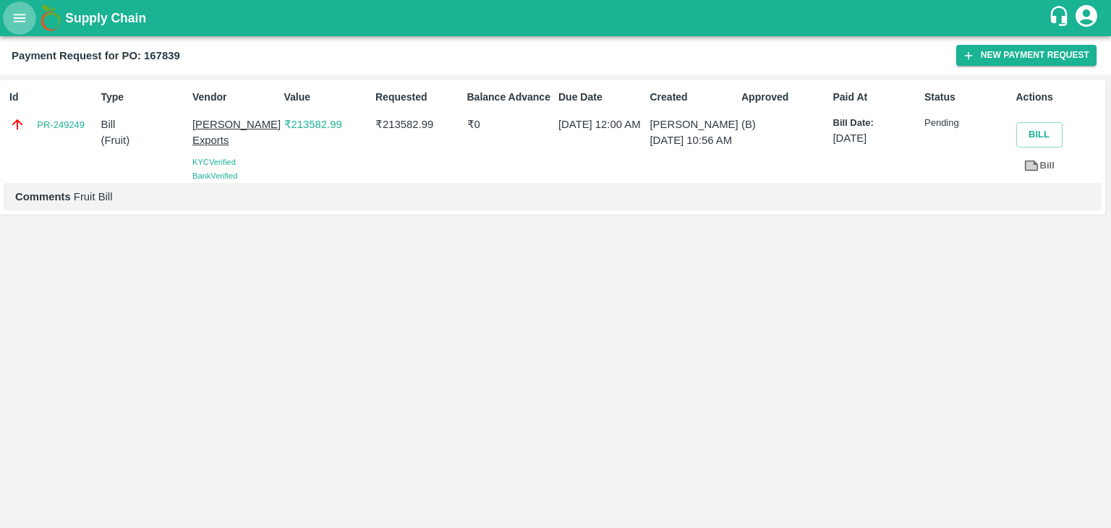
click at [19, 15] on icon "open drawer" at bounding box center [20, 18] width 12 height 8
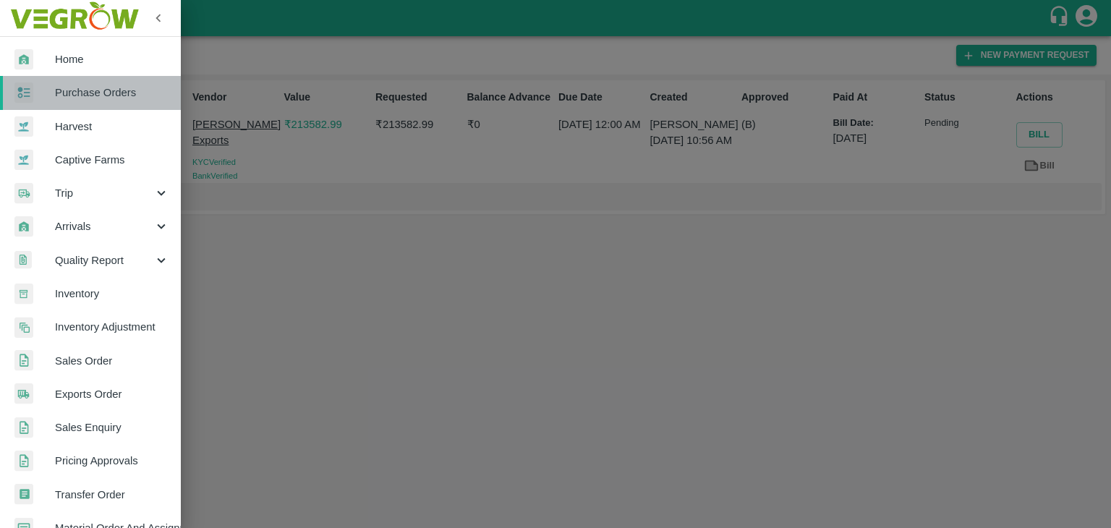
click at [101, 95] on span "Purchase Orders" at bounding box center [112, 93] width 114 height 16
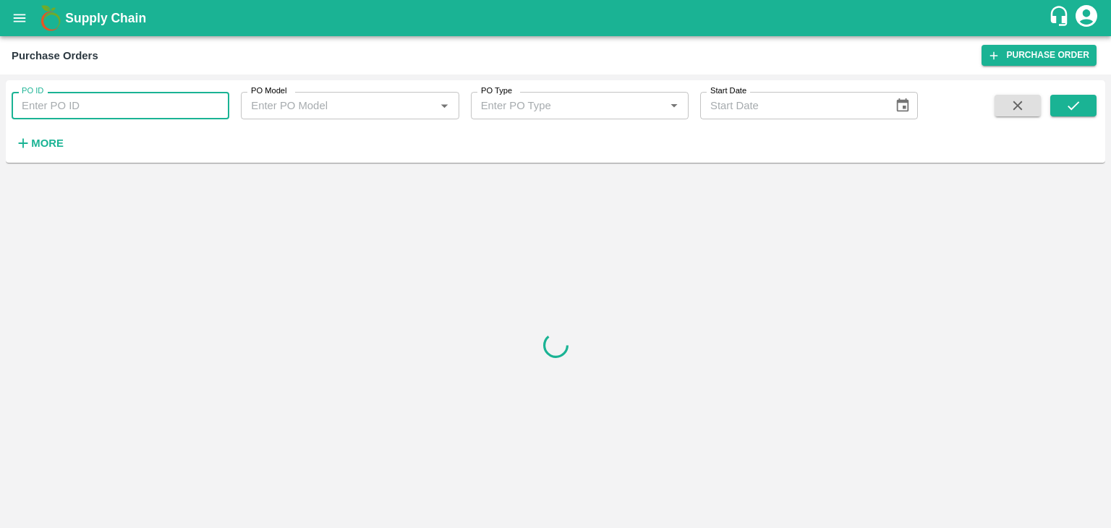
click at [150, 108] on input "PO ID" at bounding box center [121, 105] width 218 height 27
paste input "167875"
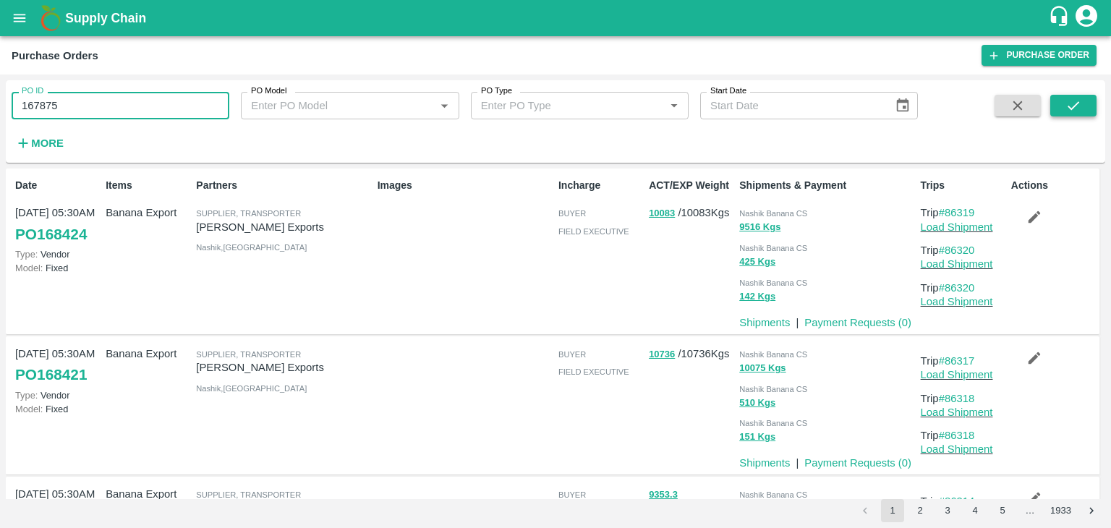
type input "167875"
click at [1084, 107] on button "submit" at bounding box center [1073, 106] width 46 height 22
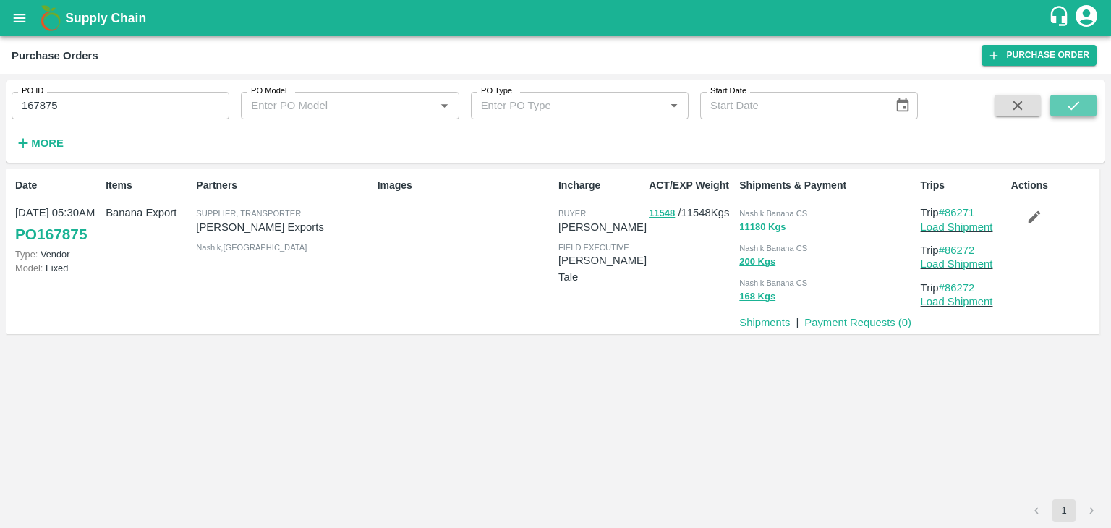
click at [1084, 107] on button "submit" at bounding box center [1073, 106] width 46 height 22
drag, startPoint x: 838, startPoint y: 330, endPoint x: 850, endPoint y: 322, distance: 14.6
click at [850, 322] on p "Payment Requests ( 0 )" at bounding box center [857, 323] width 107 height 16
click at [850, 322] on link "Payment Requests ( 0 )" at bounding box center [857, 323] width 107 height 12
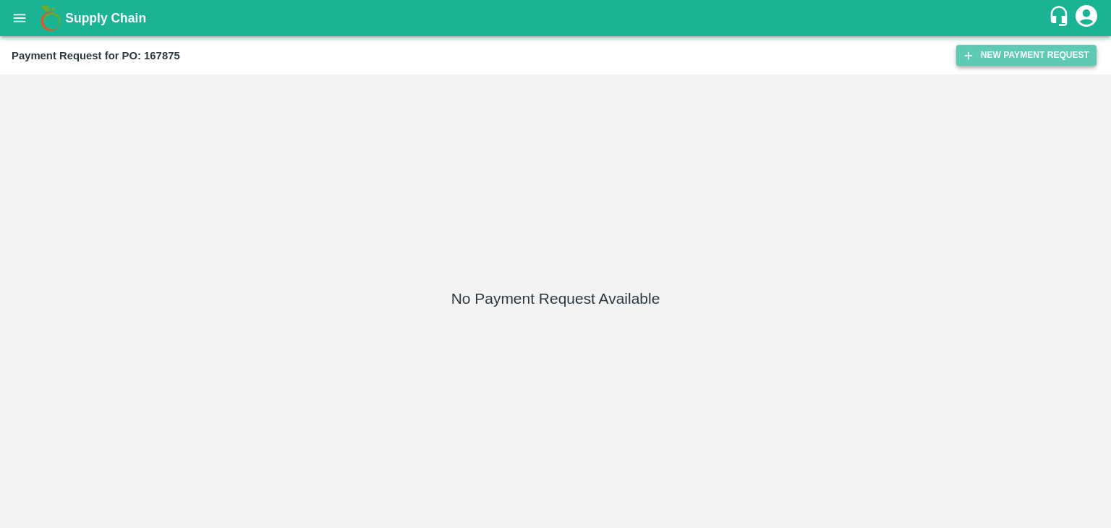
click at [1035, 58] on button "New Payment Request" at bounding box center [1026, 55] width 140 height 21
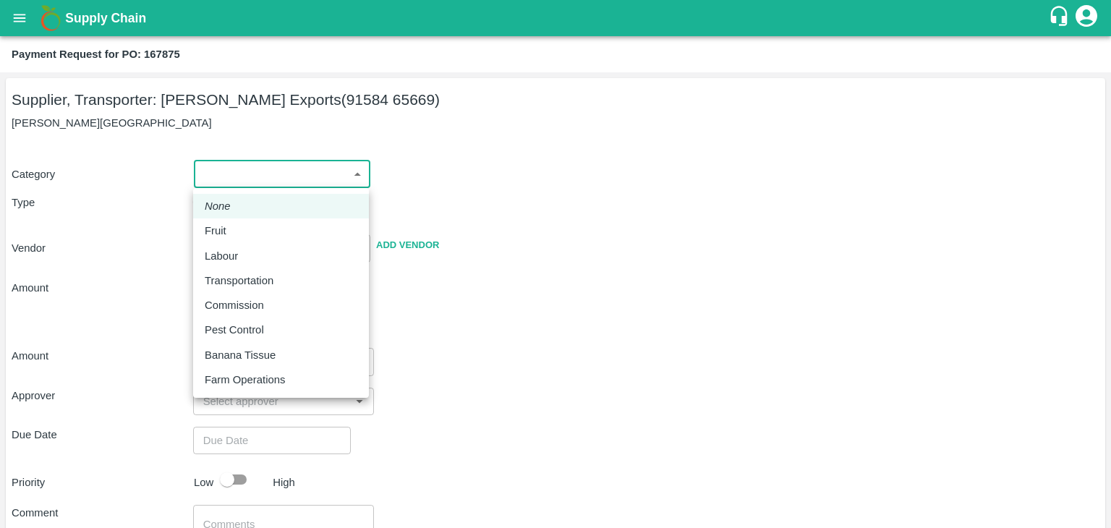
drag, startPoint x: 197, startPoint y: 173, endPoint x: 256, endPoint y: 235, distance: 85.4
click at [256, 235] on body "Supply Chain Payment Request for PO: 167875 Supplier, Transporter: [PERSON_NAME…" at bounding box center [555, 264] width 1111 height 528
click at [256, 235] on div "Fruit" at bounding box center [281, 231] width 153 height 16
type input "1"
type input "[PERSON_NAME] Exports - 91584 65669(Supplier, Transporter)"
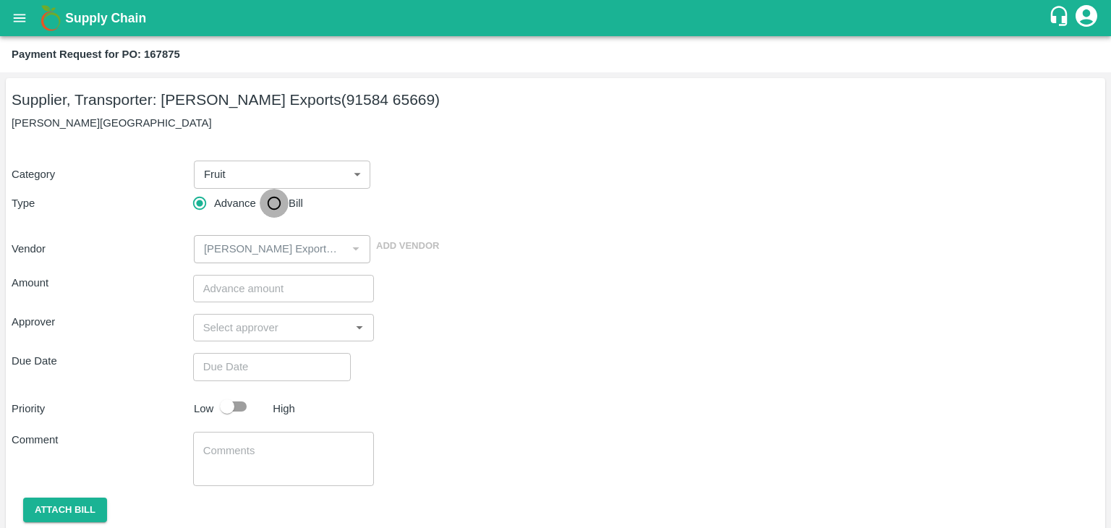
click at [286, 204] on input "Bill" at bounding box center [274, 203] width 29 height 29
radio input "true"
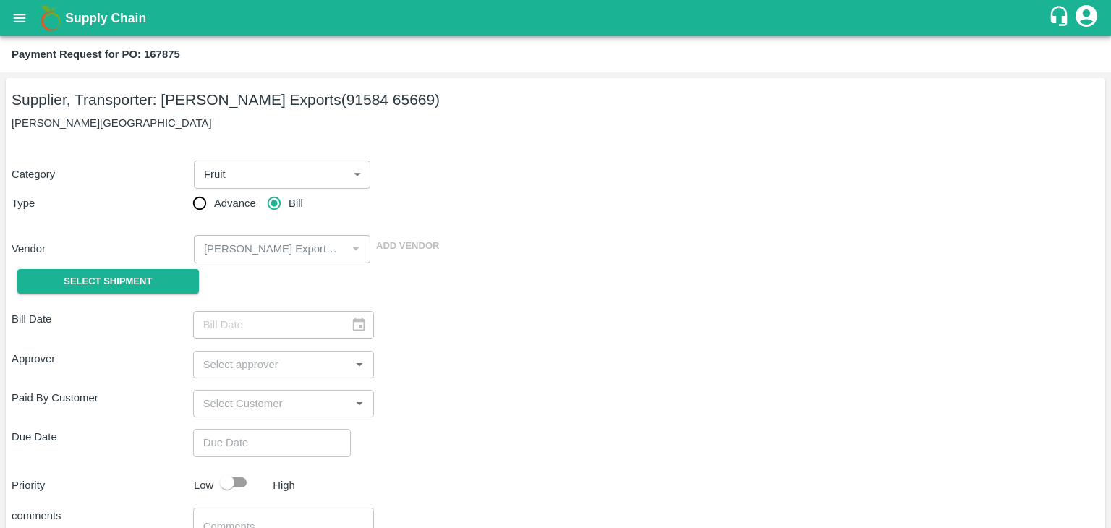
click at [95, 295] on div "Select Shipment" at bounding box center [102, 281] width 181 height 37
click at [93, 285] on span "Select Shipment" at bounding box center [108, 281] width 88 height 17
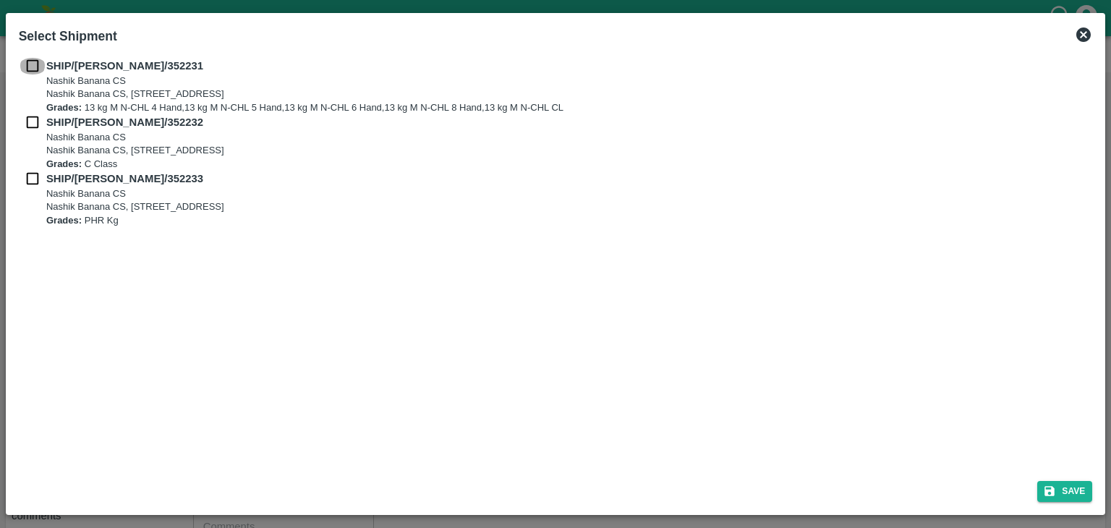
click at [27, 64] on input "checkbox" at bounding box center [32, 66] width 27 height 16
checkbox input "true"
click at [29, 117] on input "checkbox" at bounding box center [32, 122] width 27 height 16
checkbox input "true"
click at [33, 174] on input "checkbox" at bounding box center [32, 179] width 27 height 16
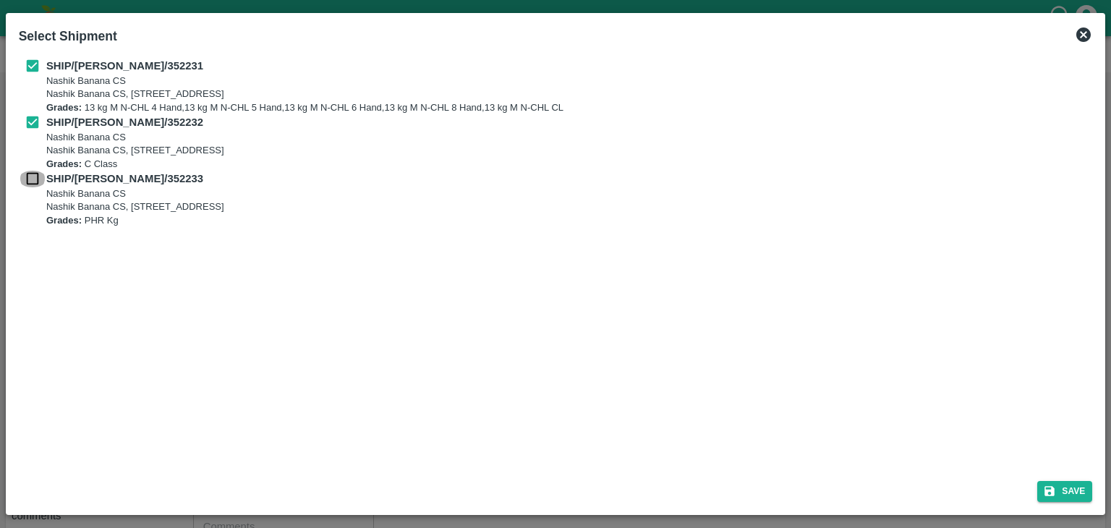
checkbox input "true"
click at [1059, 487] on button "Save" at bounding box center [1064, 491] width 55 height 21
type input "[DATE]"
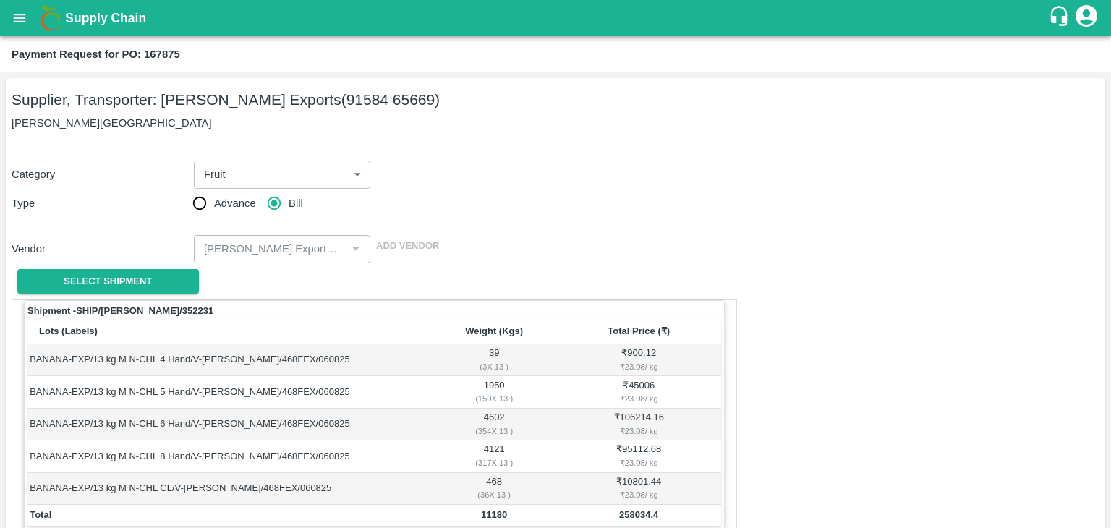
scroll to position [709, 0]
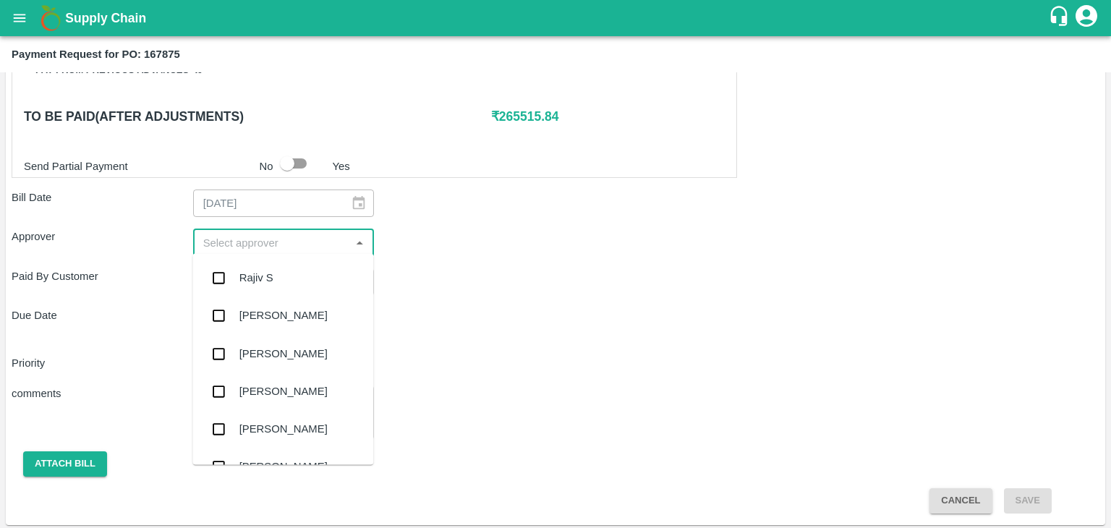
click at [325, 246] on input "input" at bounding box center [271, 242] width 149 height 19
type input "Ajit"
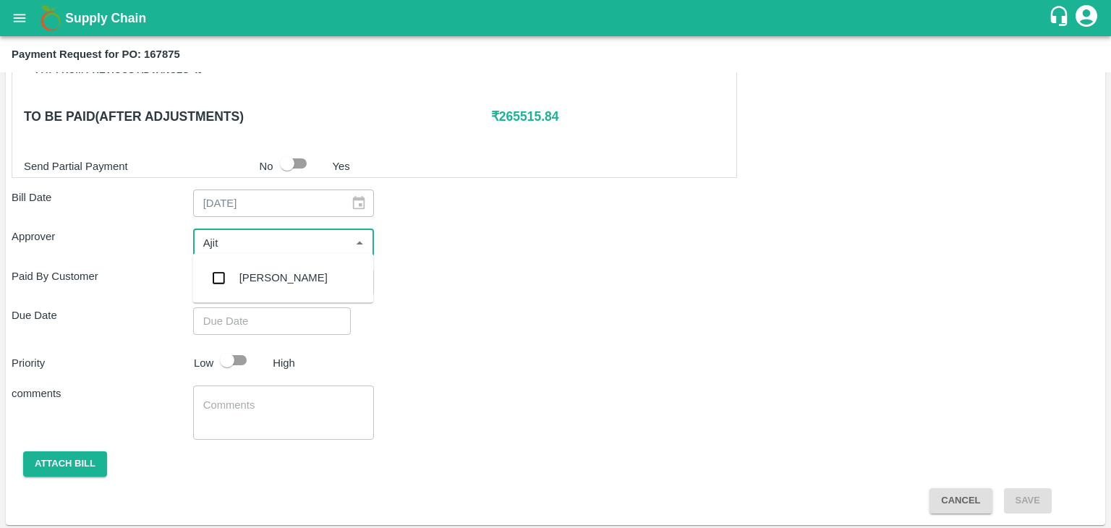
click at [290, 281] on div "[PERSON_NAME]" at bounding box center [282, 278] width 181 height 38
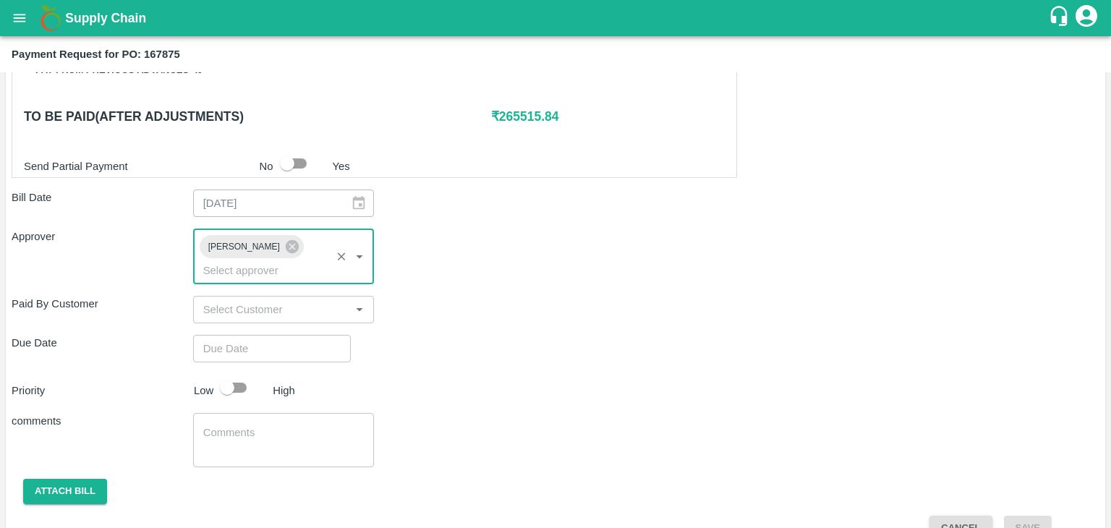
type input "DD/MM/YYYY hh:mm aa"
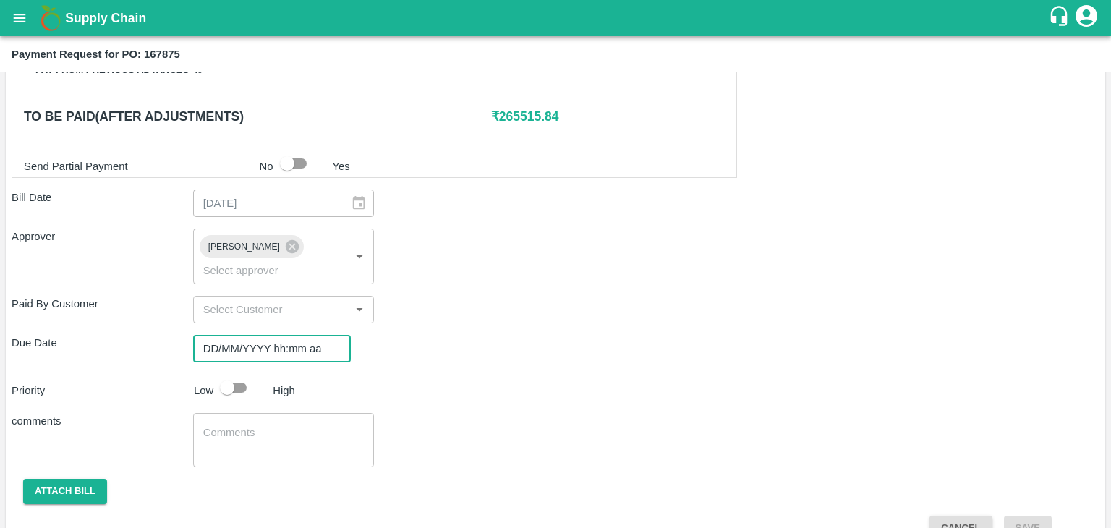
click at [302, 335] on input "DD/MM/YYYY hh:mm aa" at bounding box center [266, 348] width 147 height 27
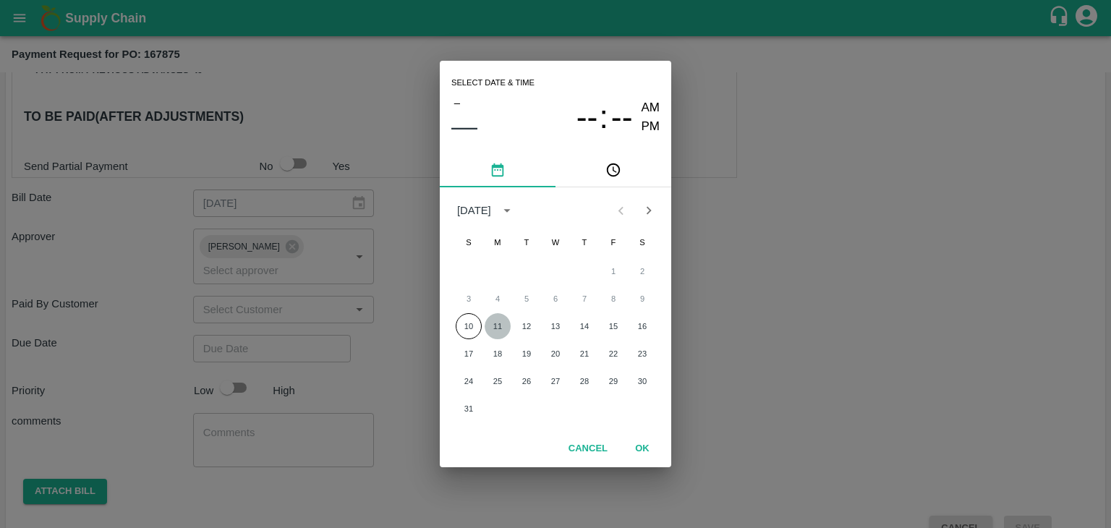
click at [503, 321] on button "11" at bounding box center [497, 326] width 26 height 26
type input "[DATE] 12:00 AM"
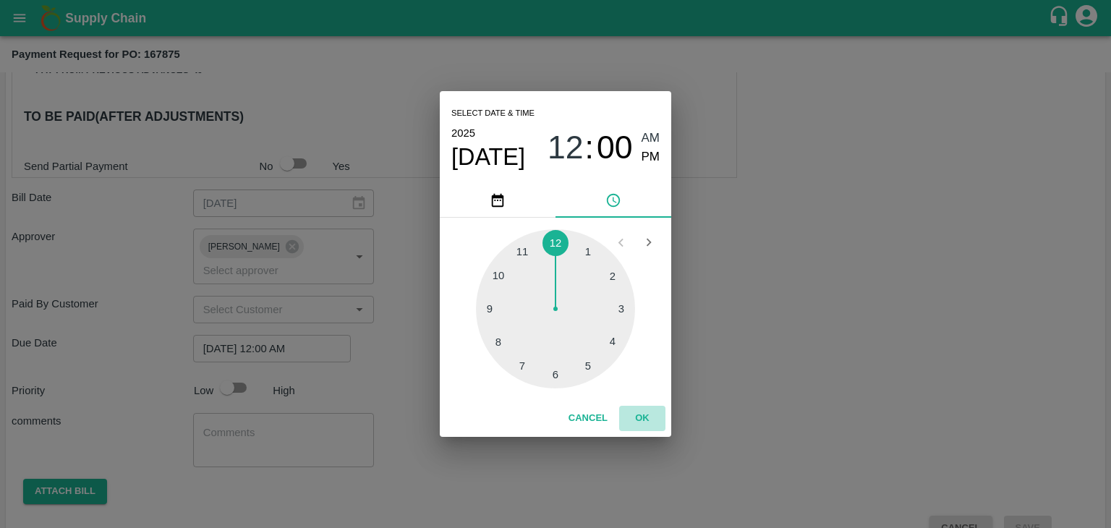
click at [657, 411] on button "OK" at bounding box center [642, 418] width 46 height 25
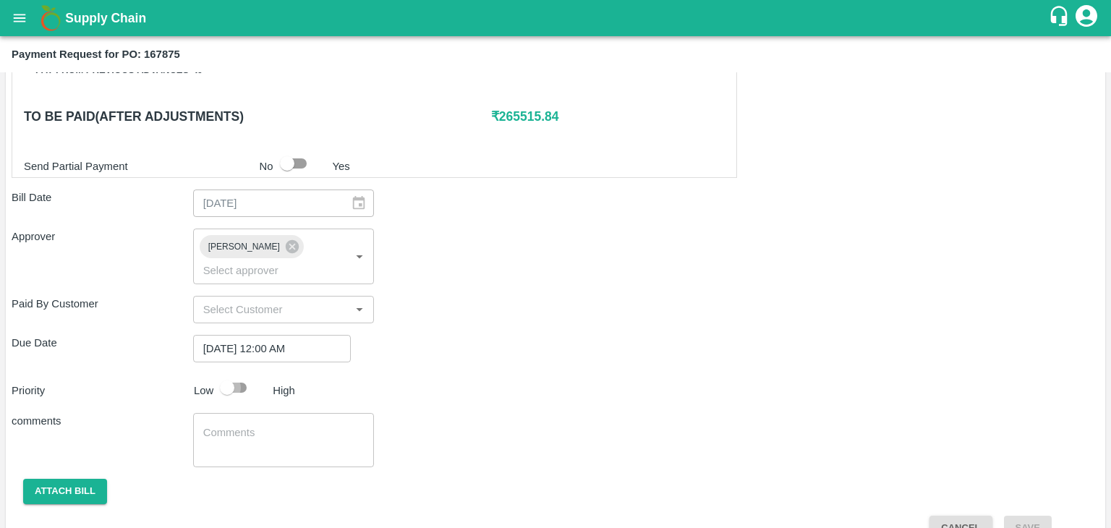
click at [236, 374] on input "checkbox" at bounding box center [227, 387] width 82 height 27
checkbox input "true"
click at [286, 425] on textarea at bounding box center [283, 440] width 161 height 30
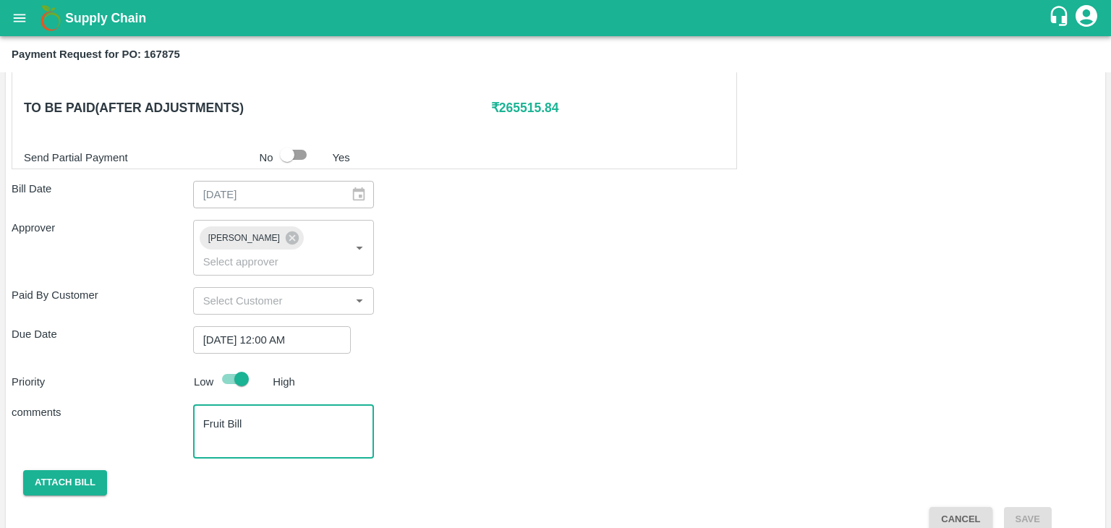
type textarea "Fruit Bill"
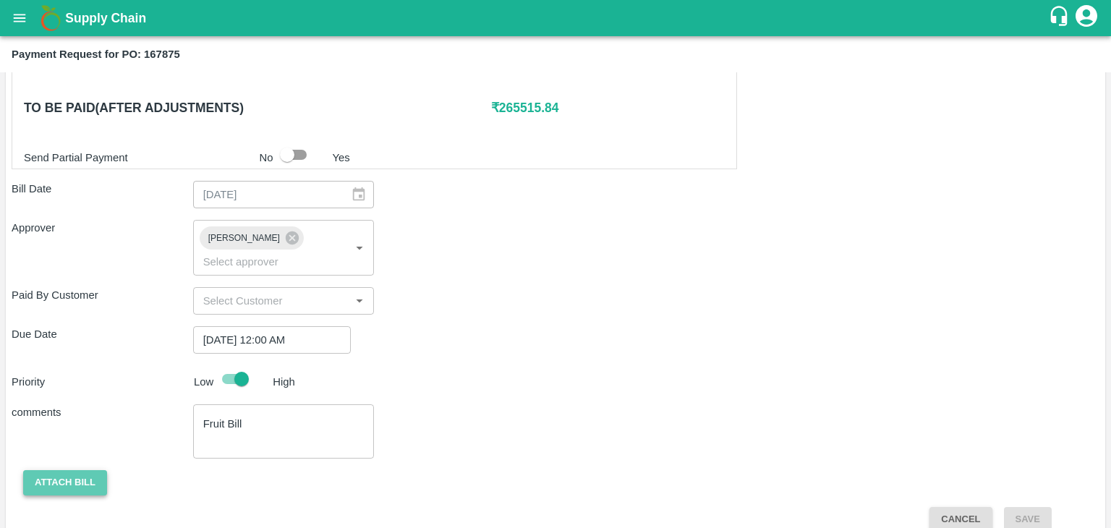
click at [80, 470] on button "Attach bill" at bounding box center [65, 482] width 84 height 25
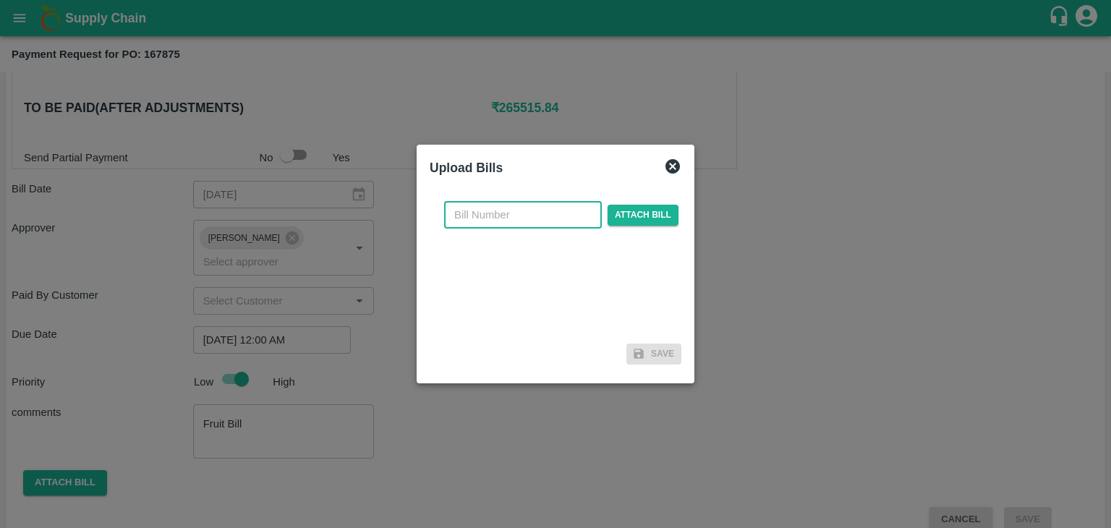
click at [508, 215] on input "text" at bounding box center [523, 214] width 158 height 27
click at [547, 225] on input "SE/25-26/971" at bounding box center [523, 214] width 158 height 27
type input "SE/25-26/1216"
click at [656, 216] on span "Attach bill" at bounding box center [642, 215] width 71 height 21
click at [0, 0] on input "Attach bill" at bounding box center [0, 0] width 0 height 0
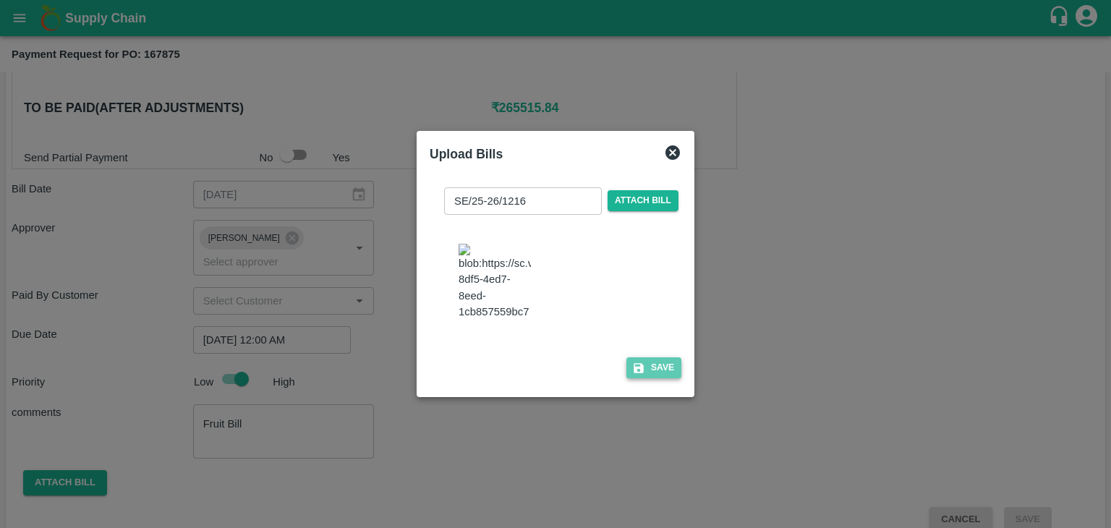
click at [651, 377] on button "Save" at bounding box center [653, 367] width 55 height 21
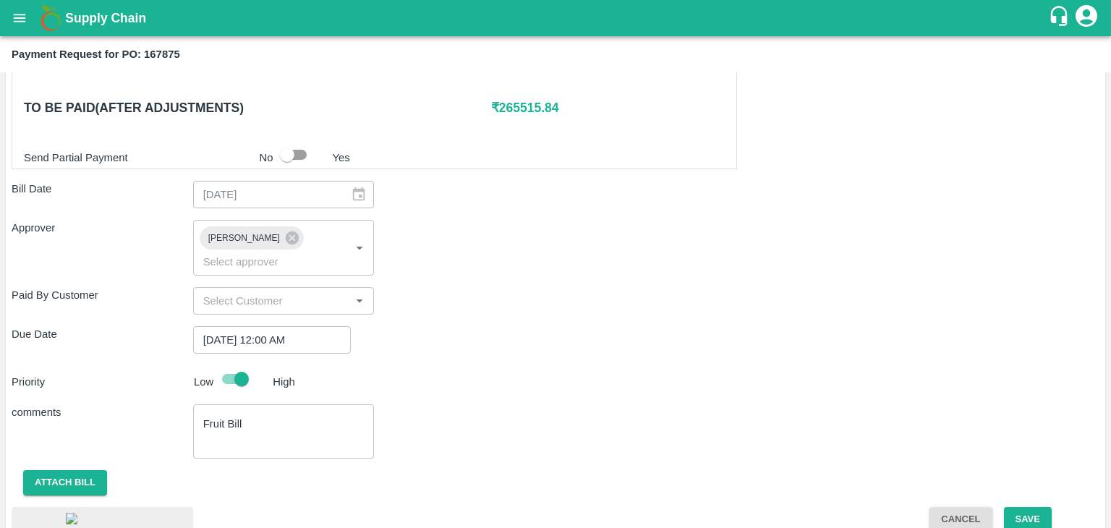
scroll to position [815, 0]
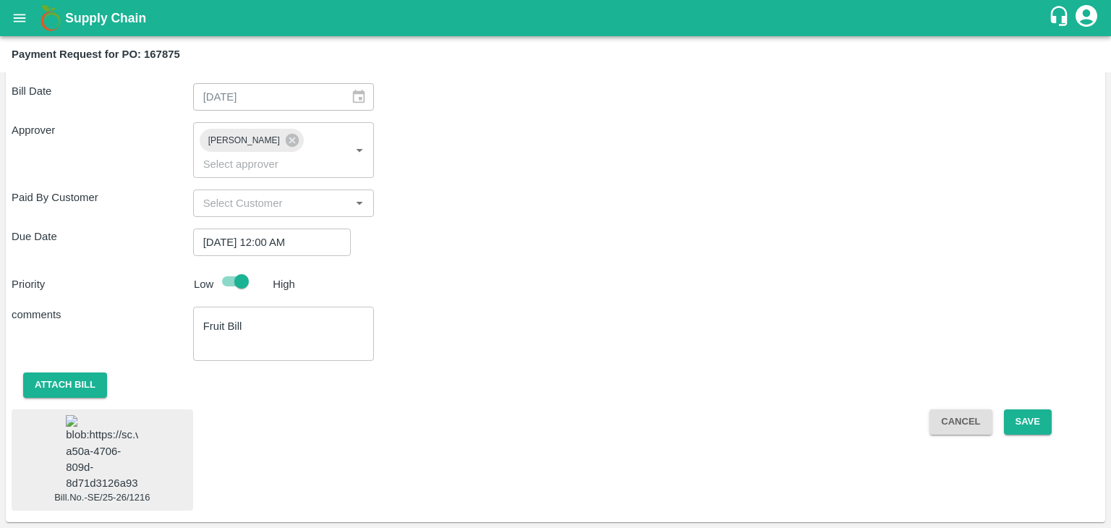
click at [107, 426] on img at bounding box center [102, 453] width 72 height 76
click at [1015, 409] on button "Save" at bounding box center [1028, 421] width 48 height 25
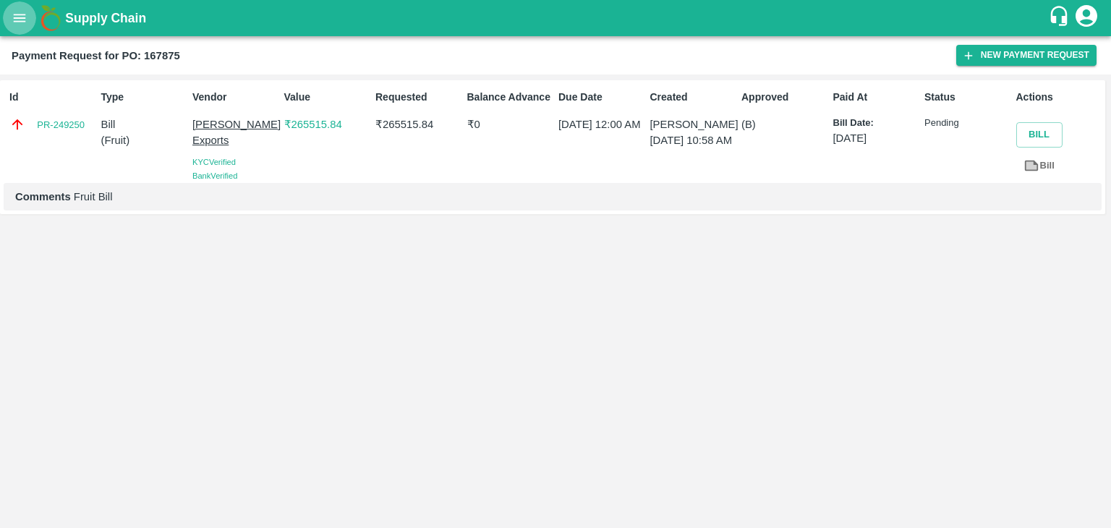
click at [26, 20] on icon "open drawer" at bounding box center [20, 18] width 16 height 16
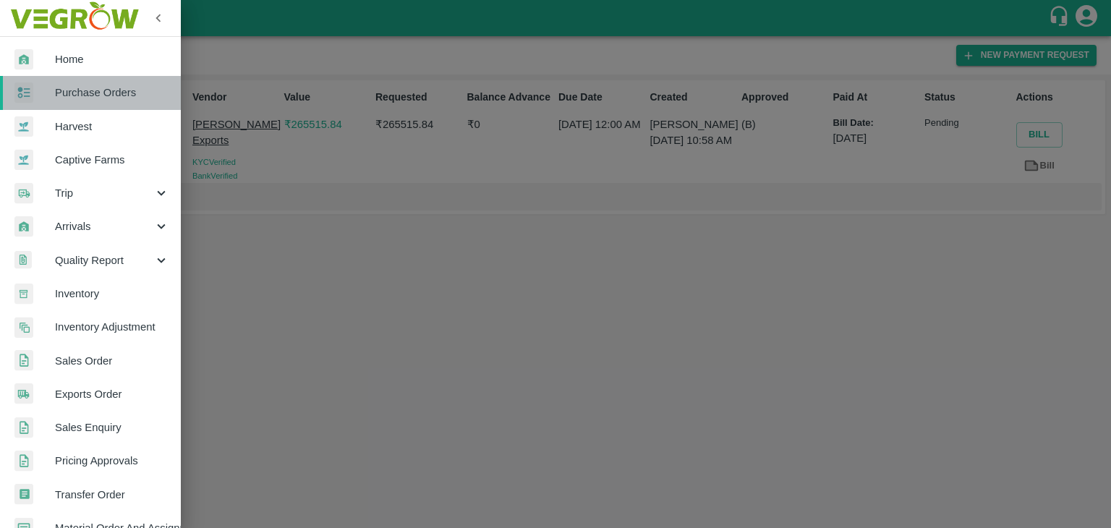
click at [92, 82] on link "Purchase Orders" at bounding box center [90, 92] width 181 height 33
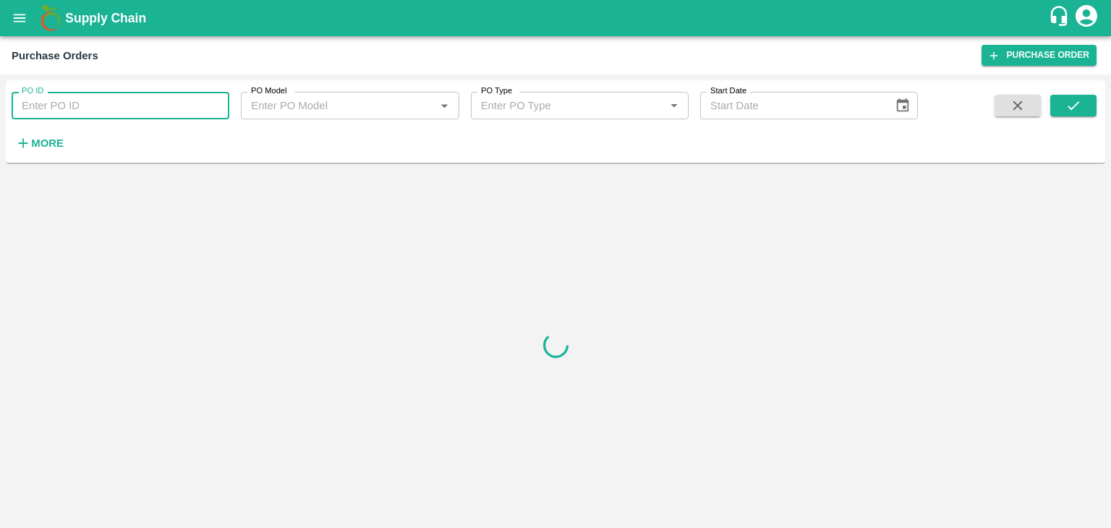
click at [142, 105] on input "PO ID" at bounding box center [121, 105] width 218 height 27
paste input "167874"
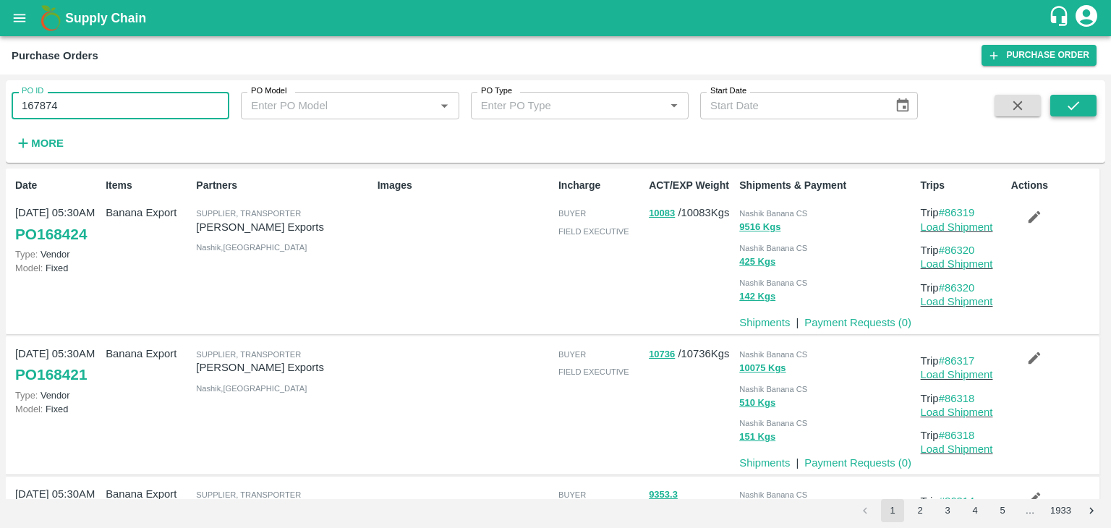
type input "167874"
click at [1073, 105] on icon "submit" at bounding box center [1073, 106] width 16 height 16
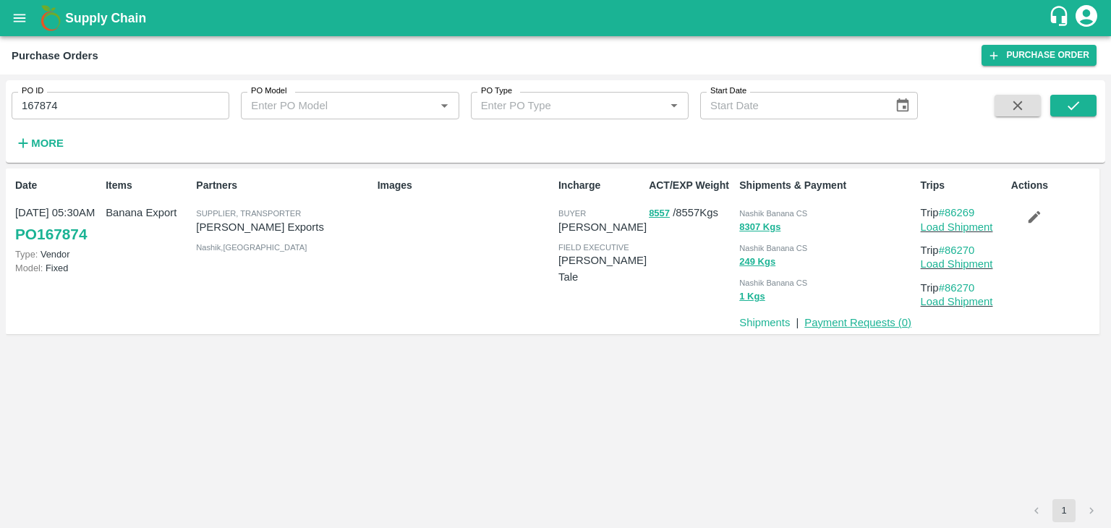
click at [842, 325] on link "Payment Requests ( 0 )" at bounding box center [857, 323] width 107 height 12
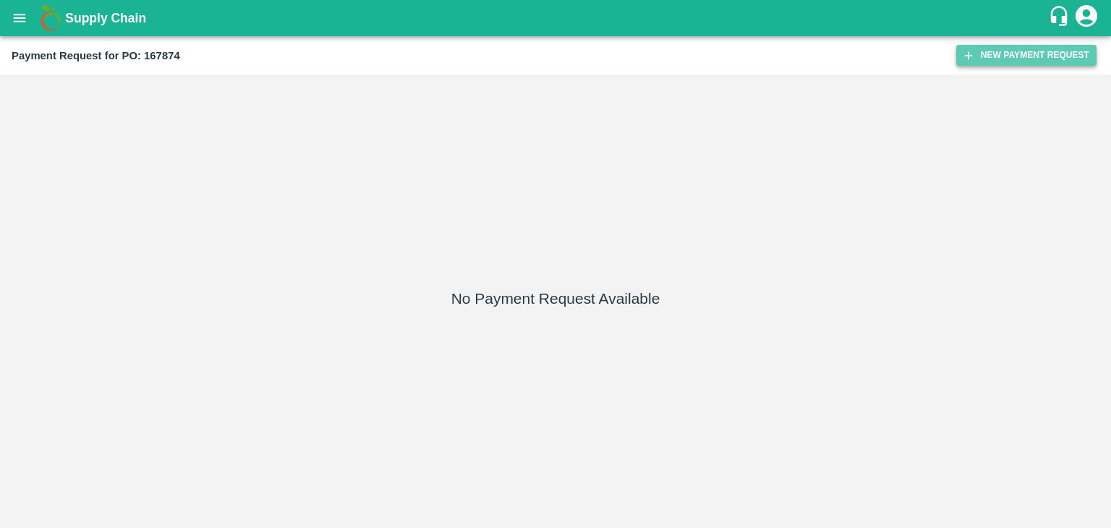
click at [1044, 48] on button "New Payment Request" at bounding box center [1026, 55] width 140 height 21
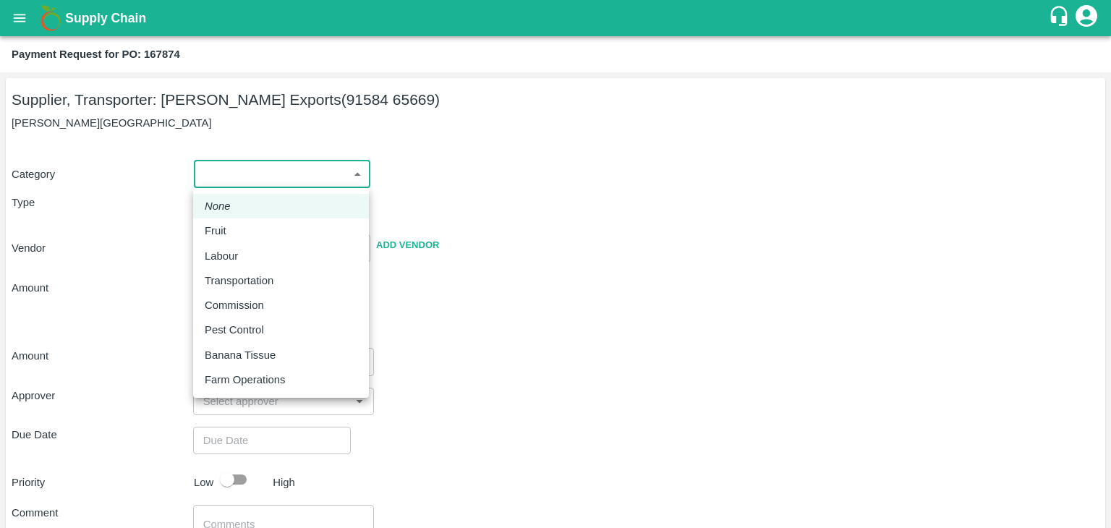
drag, startPoint x: 218, startPoint y: 171, endPoint x: 237, endPoint y: 226, distance: 59.0
click at [237, 226] on body "Supply Chain Payment Request for PO: 167874 Supplier, Transporter: Shreyansh Ex…" at bounding box center [555, 264] width 1111 height 528
click at [237, 226] on div "Fruit" at bounding box center [281, 231] width 153 height 16
type input "1"
type input "[PERSON_NAME] Exports - 91584 65669(Supplier, Transporter)"
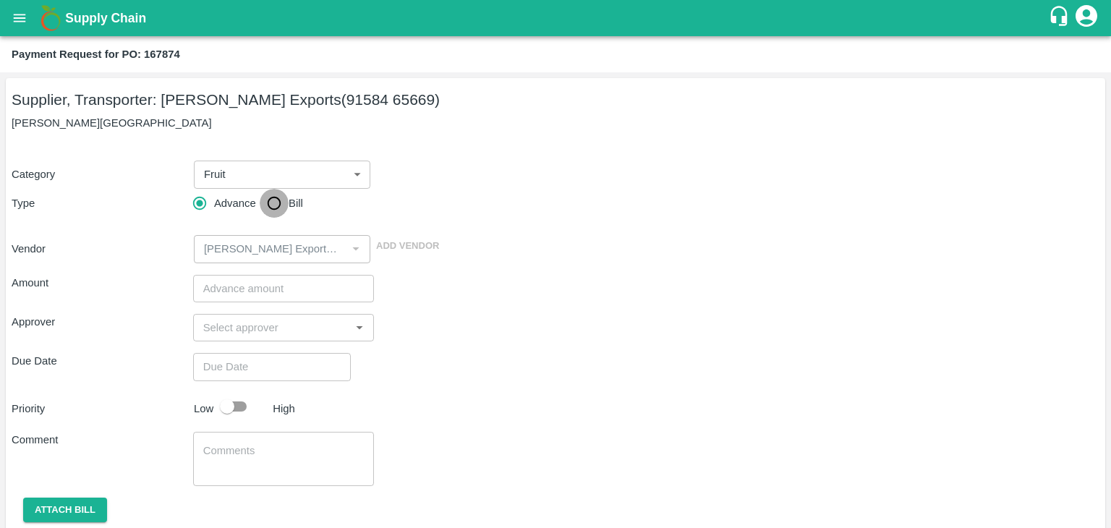
click at [270, 202] on input "Bill" at bounding box center [274, 203] width 29 height 29
radio input "true"
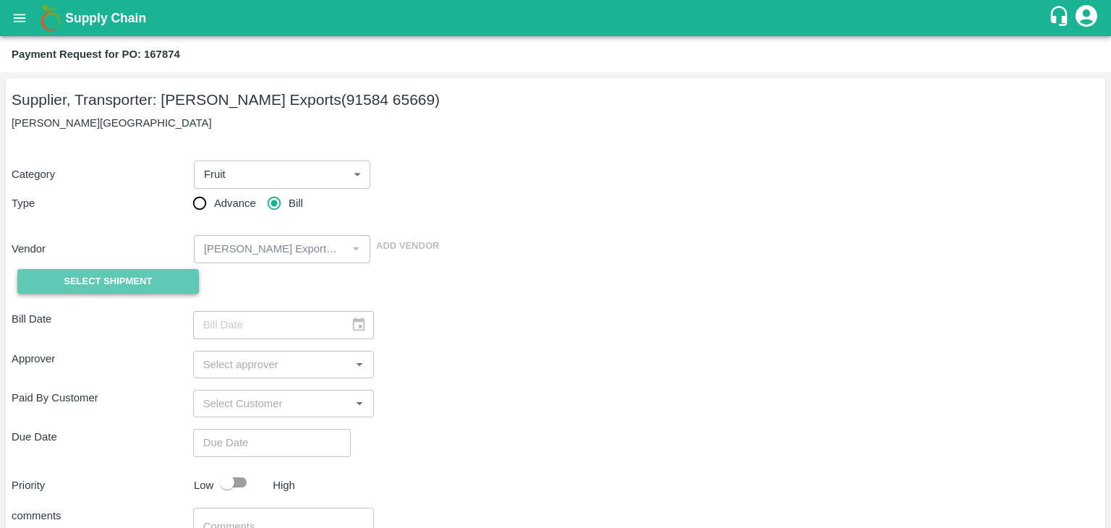
click at [110, 281] on span "Select Shipment" at bounding box center [108, 281] width 88 height 17
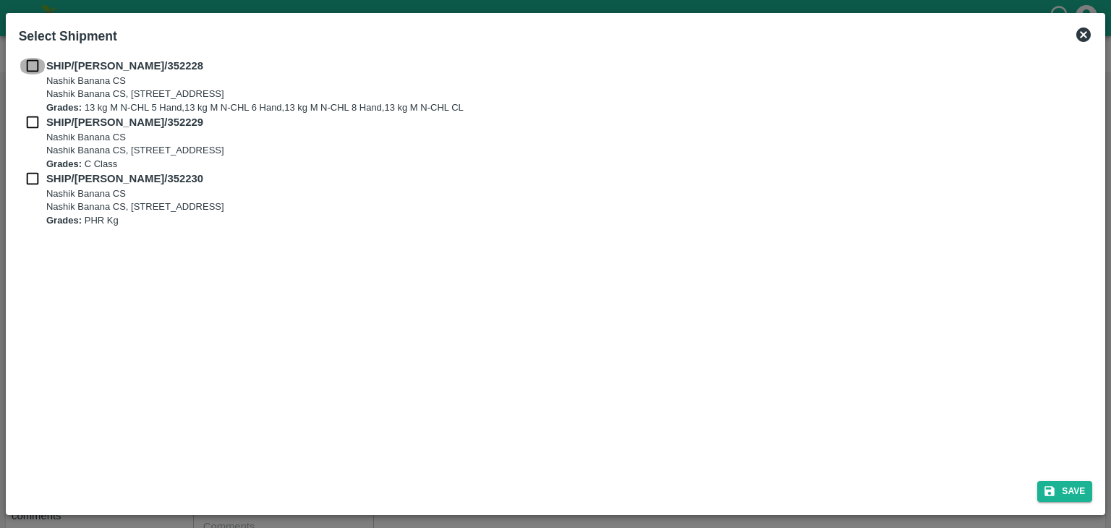
click at [35, 69] on input "checkbox" at bounding box center [32, 66] width 27 height 16
checkbox input "true"
click at [30, 128] on input "checkbox" at bounding box center [32, 122] width 27 height 16
checkbox input "true"
click at [30, 172] on input "checkbox" at bounding box center [32, 179] width 27 height 16
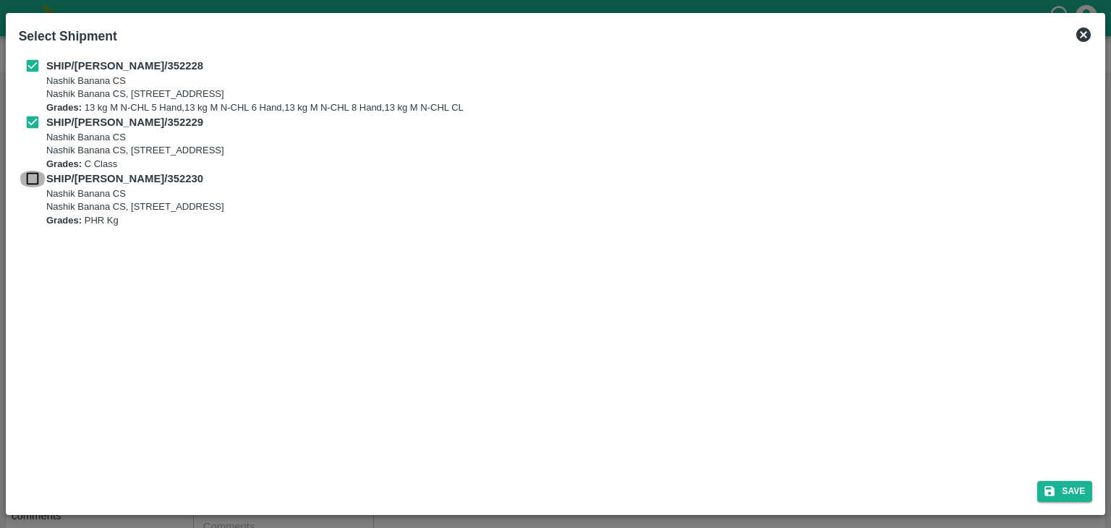
checkbox input "true"
click at [1078, 491] on button "Save" at bounding box center [1064, 491] width 55 height 21
type input "[DATE]"
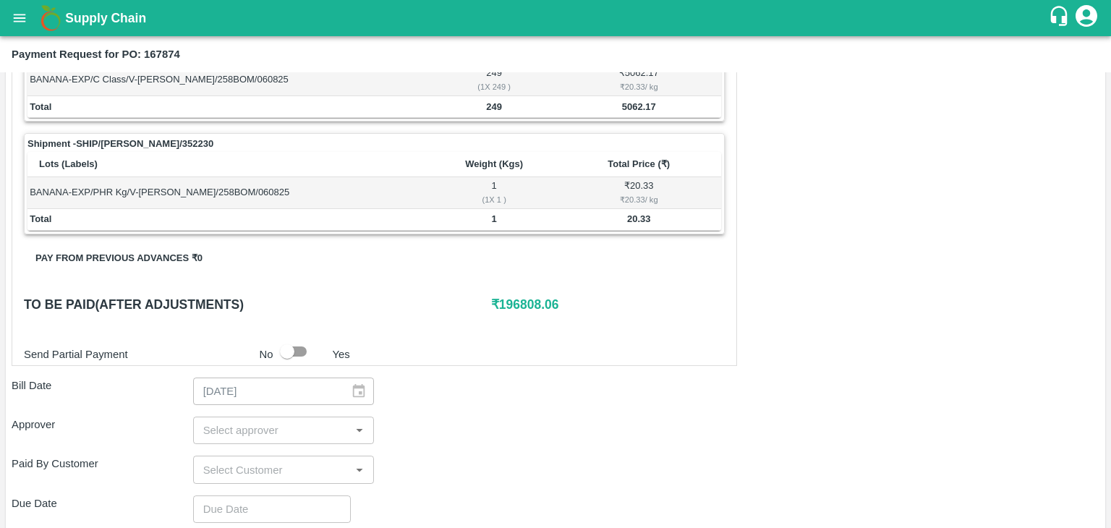
scroll to position [677, 0]
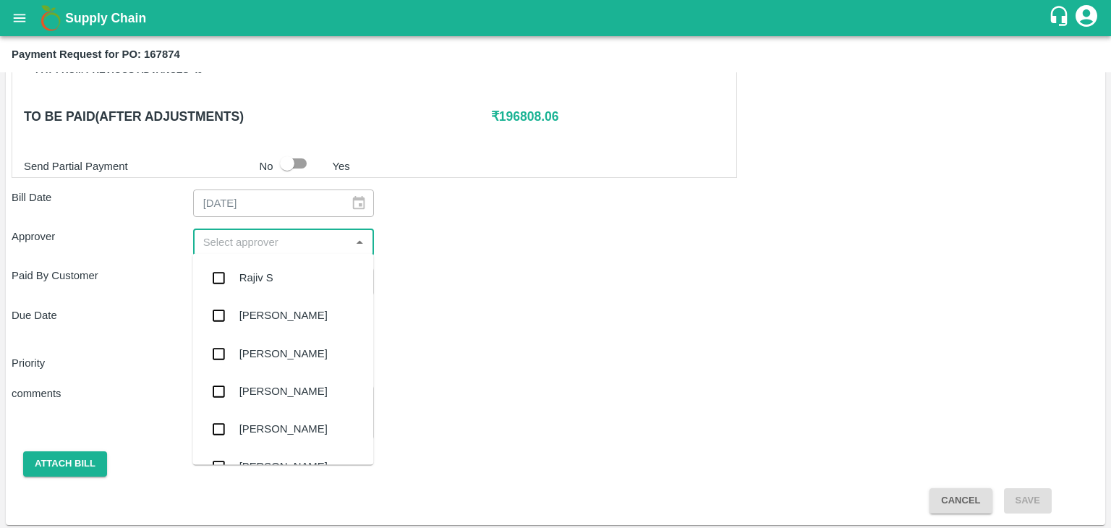
click at [247, 234] on input "input" at bounding box center [271, 242] width 149 height 19
type input "Ajit"
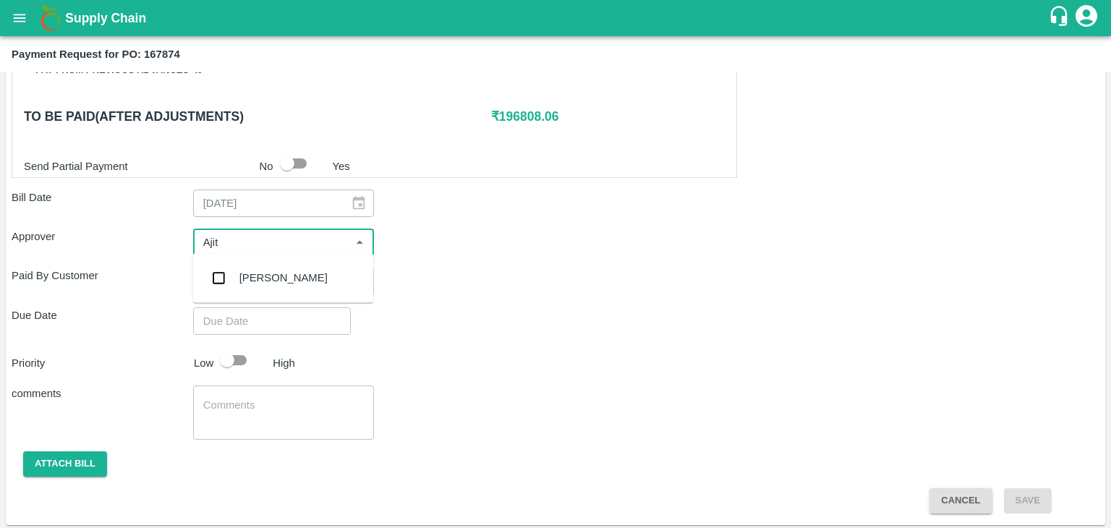
click at [257, 275] on div "[PERSON_NAME]" at bounding box center [283, 278] width 88 height 16
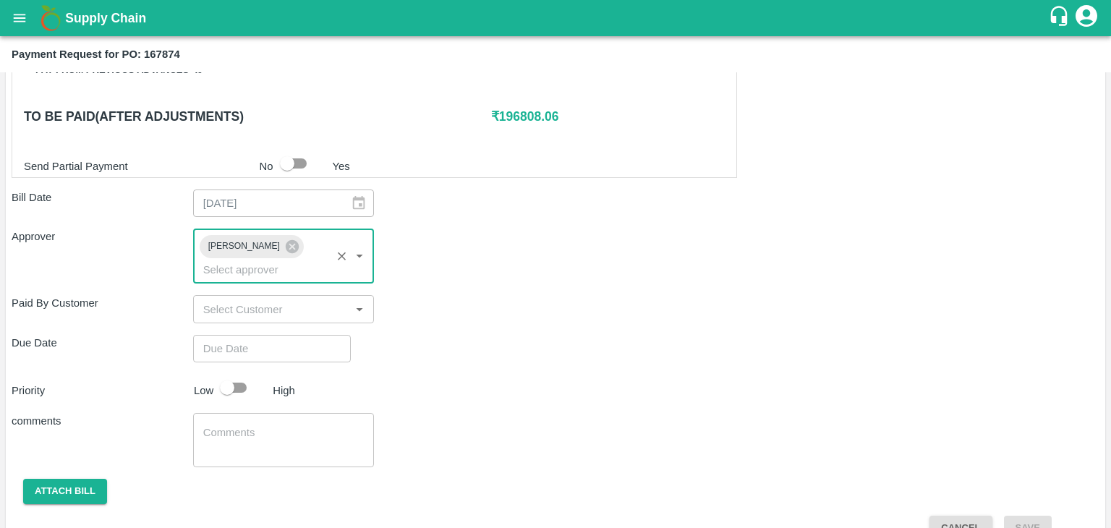
type input "DD/MM/YYYY hh:mm aa"
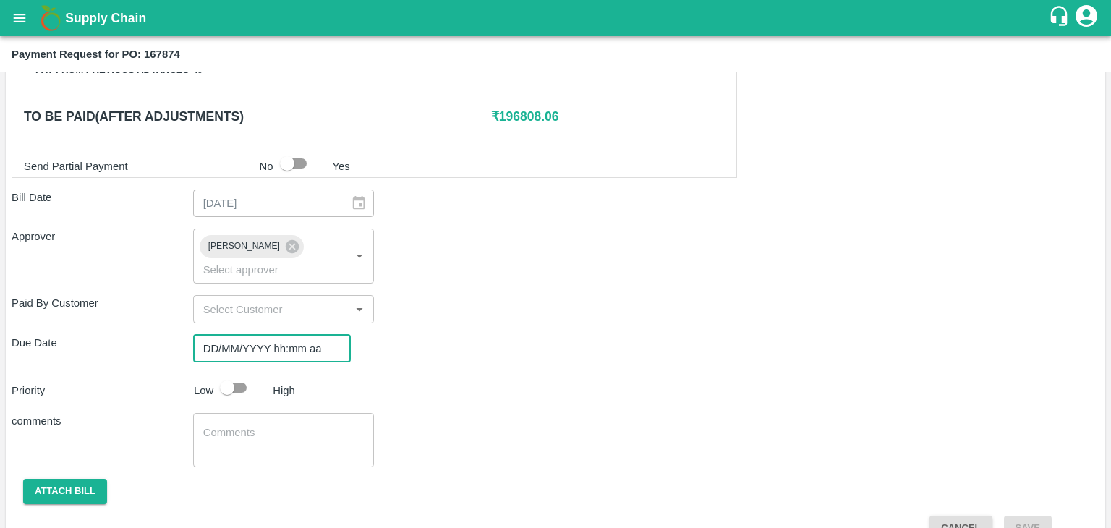
click at [282, 335] on input "DD/MM/YYYY hh:mm aa" at bounding box center [266, 348] width 147 height 27
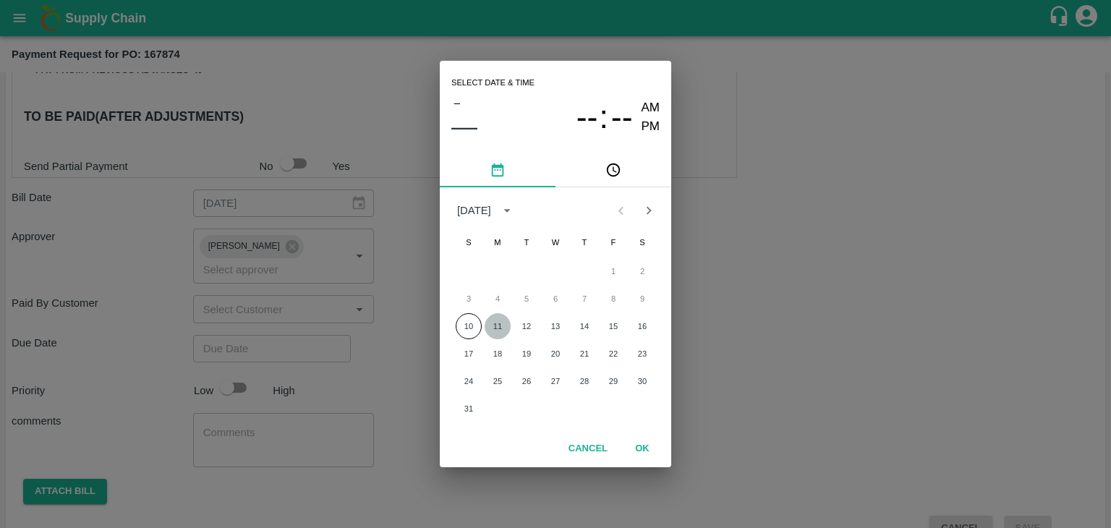
click at [504, 322] on button "11" at bounding box center [497, 326] width 26 height 26
type input "[DATE] 12:00 AM"
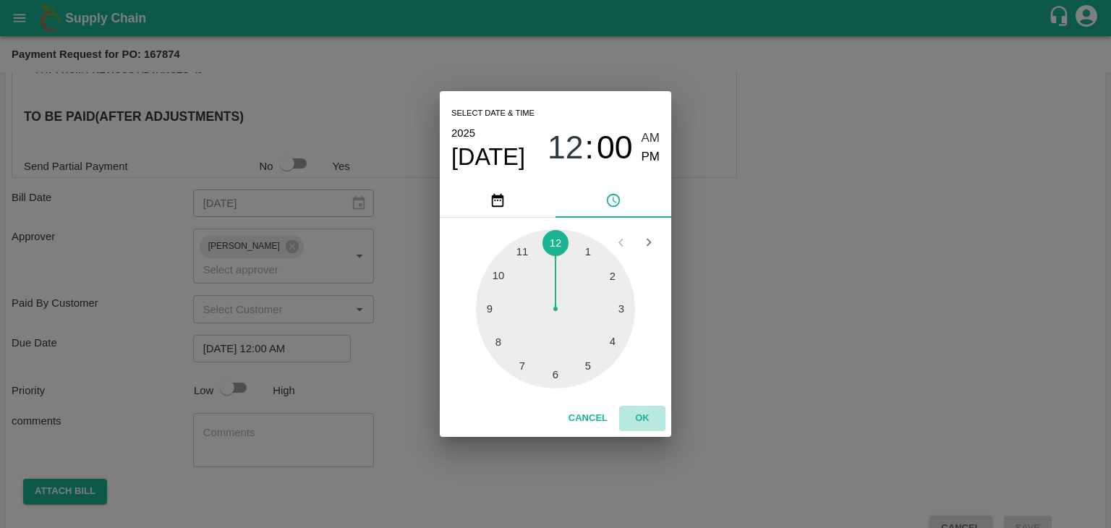
click at [641, 417] on button "OK" at bounding box center [642, 418] width 46 height 25
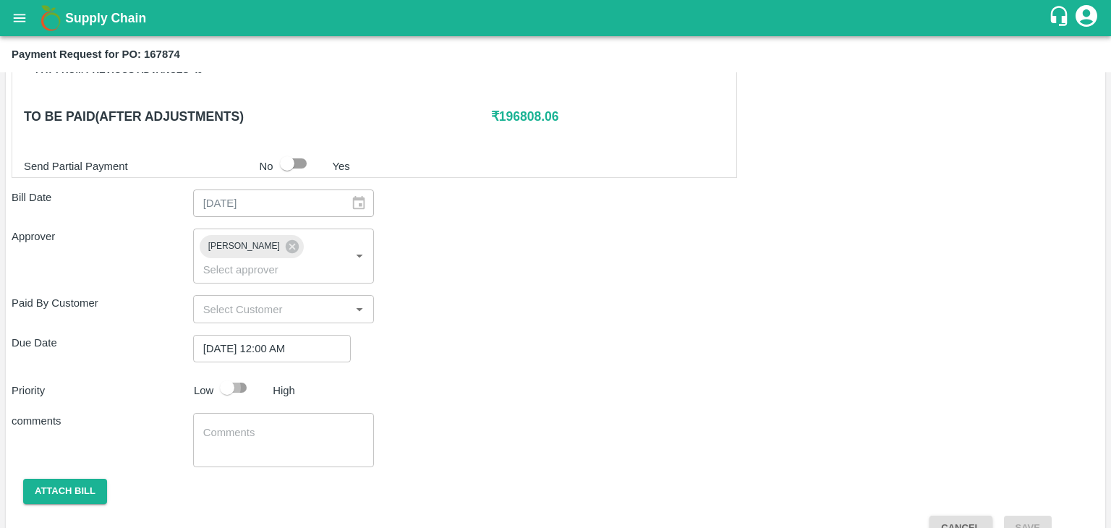
click at [240, 374] on input "checkbox" at bounding box center [227, 387] width 82 height 27
checkbox input "true"
click at [274, 425] on textarea at bounding box center [283, 440] width 161 height 30
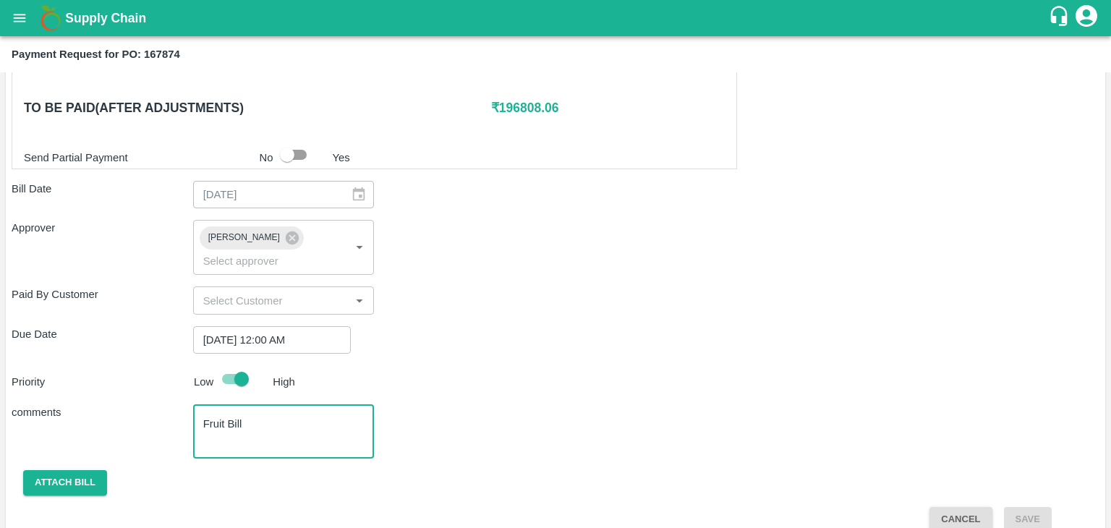
type textarea "Fruit Bill"
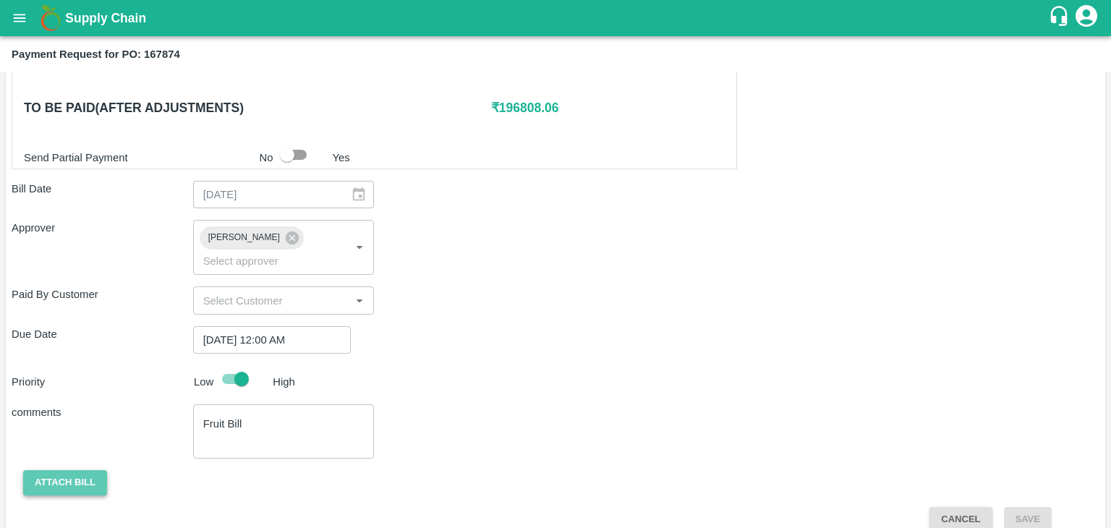
click at [63, 470] on button "Attach bill" at bounding box center [65, 482] width 84 height 25
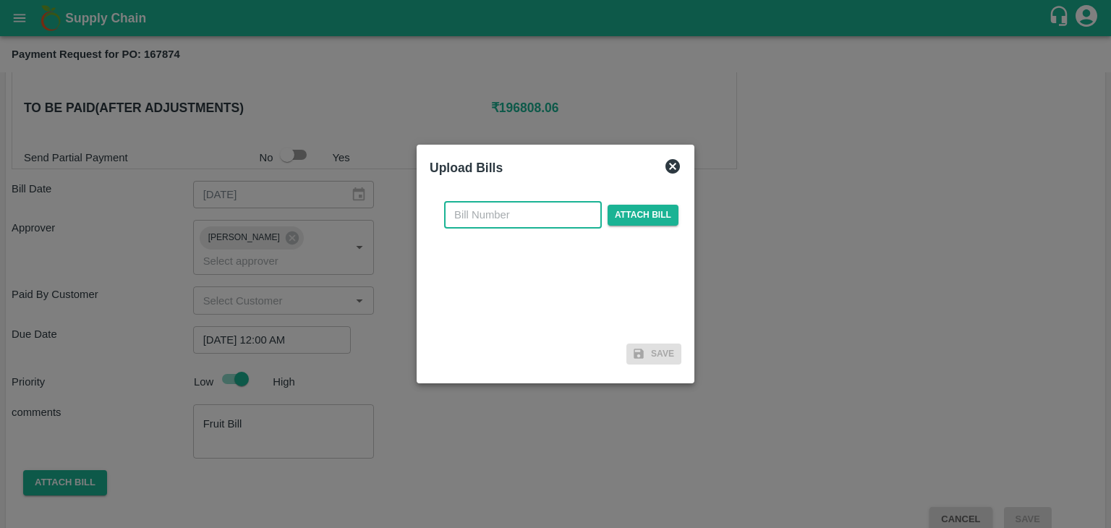
click at [526, 214] on input "text" at bounding box center [523, 214] width 158 height 27
click at [548, 208] on input "SE/25-26/971" at bounding box center [523, 214] width 158 height 27
type input "SE/25-26/1218"
click at [639, 209] on span "Attach bill" at bounding box center [642, 215] width 71 height 21
click at [0, 0] on input "Attach bill" at bounding box center [0, 0] width 0 height 0
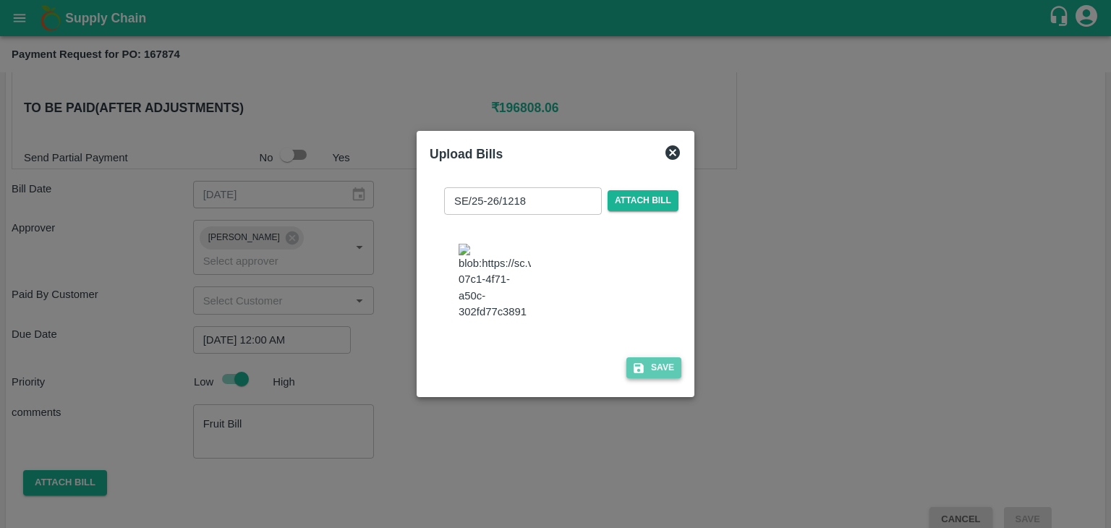
click at [640, 374] on icon "button" at bounding box center [638, 368] width 13 height 13
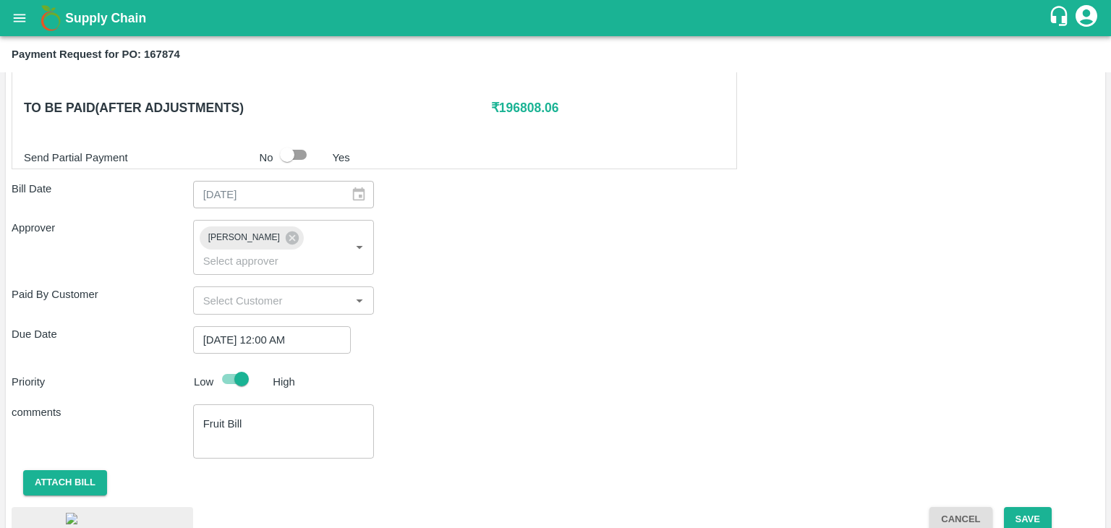
scroll to position [781, 0]
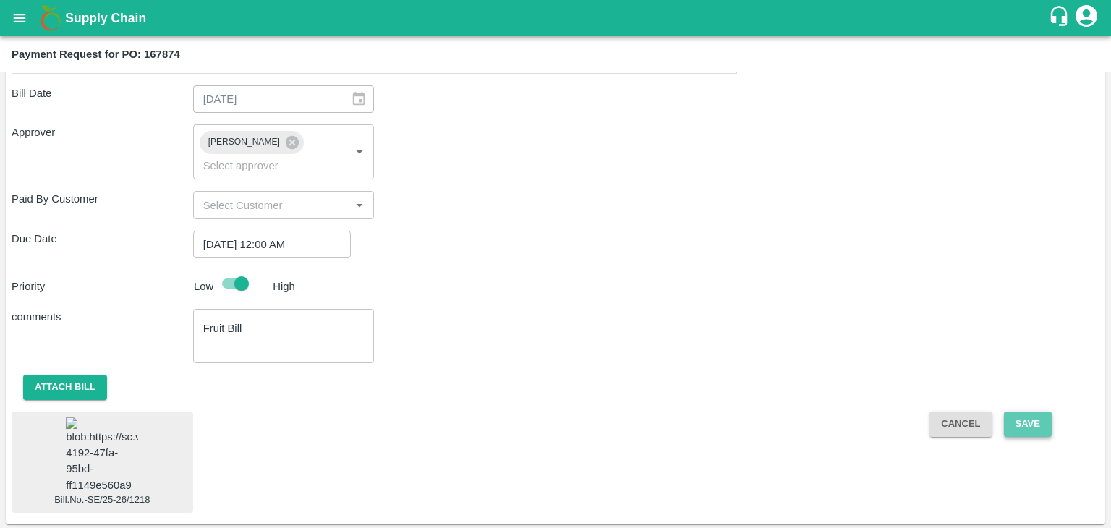
click at [1031, 411] on button "Save" at bounding box center [1028, 423] width 48 height 25
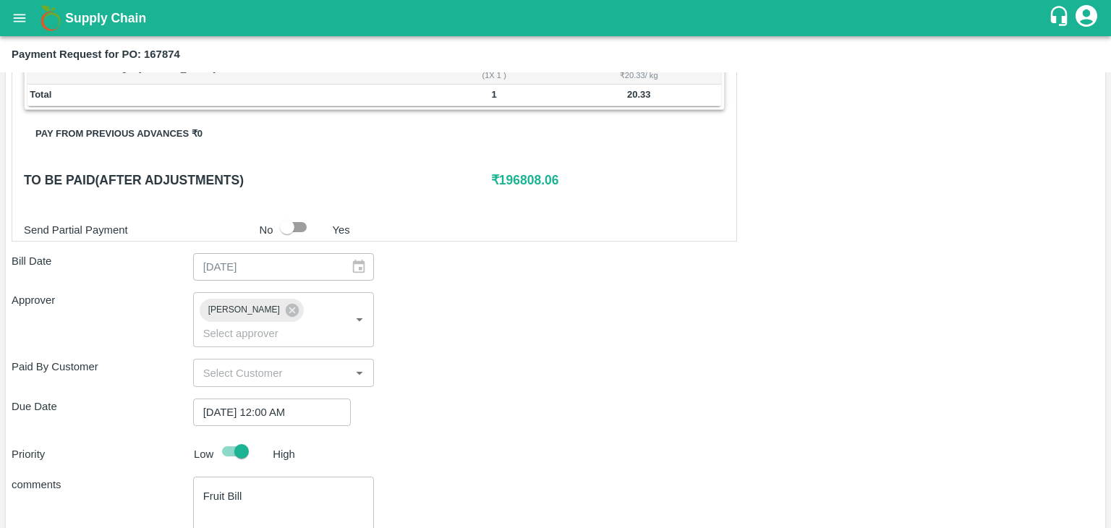
scroll to position [599, 0]
